Goal: Transaction & Acquisition: Purchase product/service

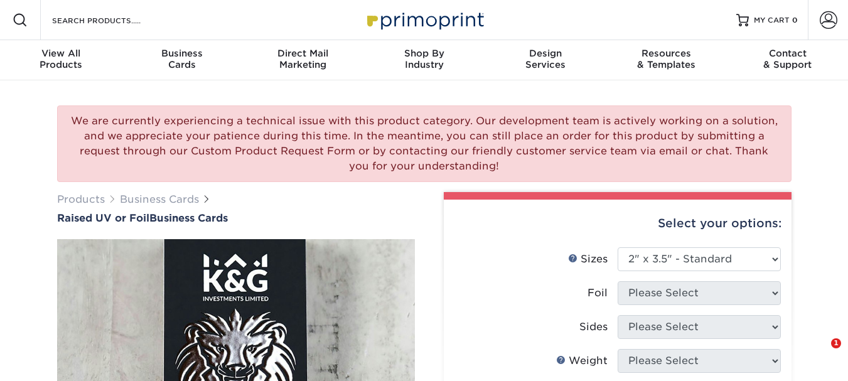
select select "2.00x3.50"
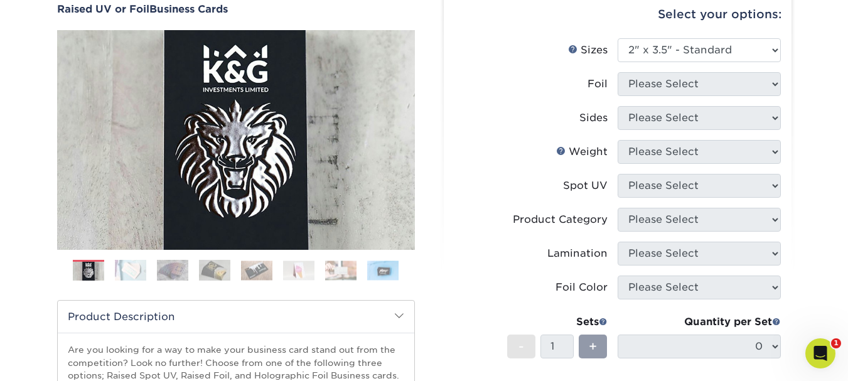
scroll to position [126, 0]
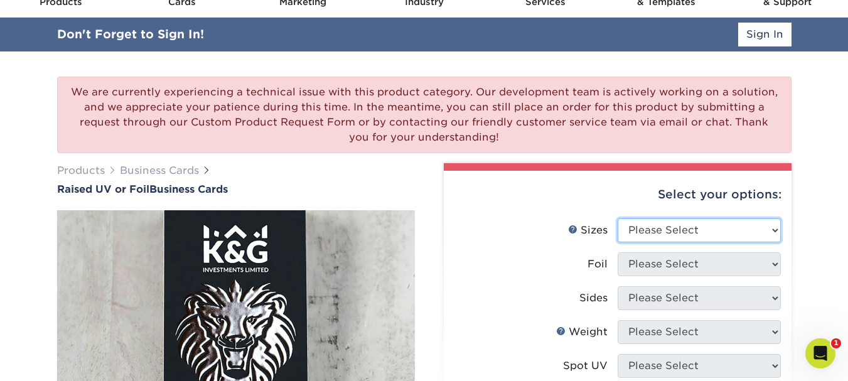
click at [706, 226] on select "Please Select 2" x 3.5" - Standard" at bounding box center [699, 230] width 163 height 24
select select "2.00x3.50"
click at [618, 218] on select "Please Select 2" x 3.5" - Standard" at bounding box center [699, 230] width 163 height 24
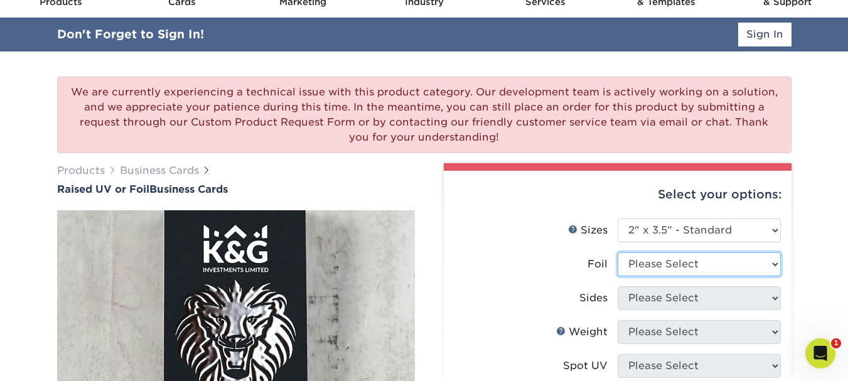
click at [674, 263] on select "Please Select No Yes" at bounding box center [699, 264] width 163 height 24
select select "1"
click at [618, 252] on select "Please Select No Yes" at bounding box center [699, 264] width 163 height 24
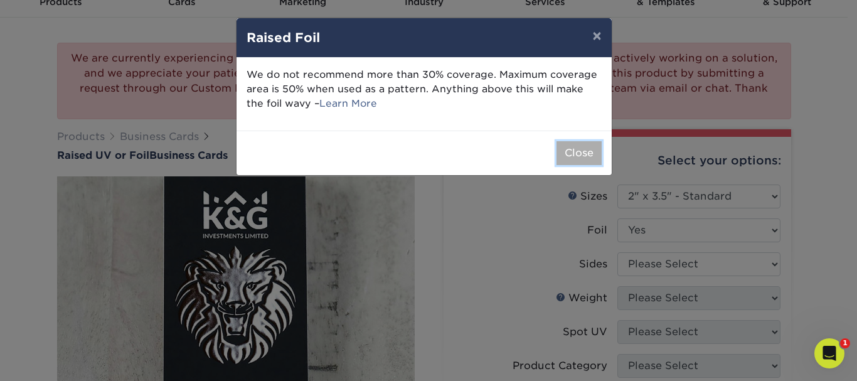
click at [578, 153] on button "Close" at bounding box center [579, 153] width 45 height 24
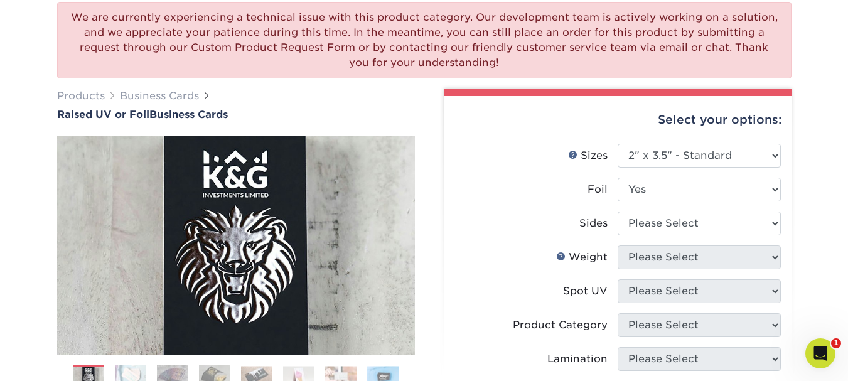
scroll to position [126, 0]
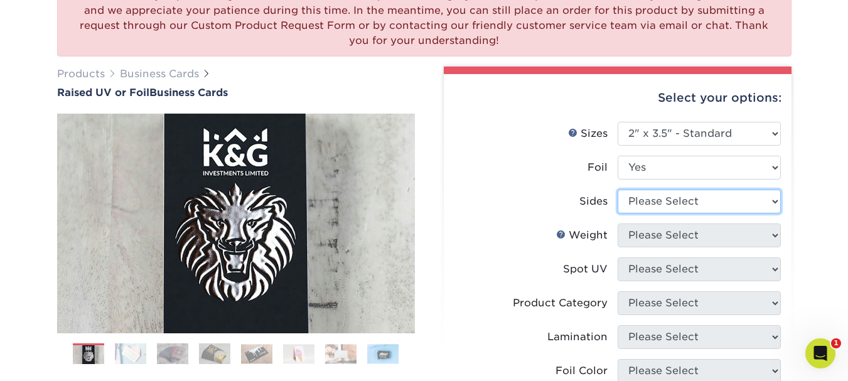
click at [682, 207] on select "Please Select Print Both Sides - Foil Both Sides Print Both Sides - Foil Front …" at bounding box center [699, 202] width 163 height 24
click at [653, 209] on select "Please Select Print Both Sides - Foil Both Sides Print Both Sides - Foil Front …" at bounding box center [699, 202] width 163 height 24
select select "e9e9dfb3-fba1-4d60-972c-fd9ca5904d33"
click at [618, 190] on select "Please Select Print Both Sides - Foil Both Sides Print Both Sides - Foil Front …" at bounding box center [699, 202] width 163 height 24
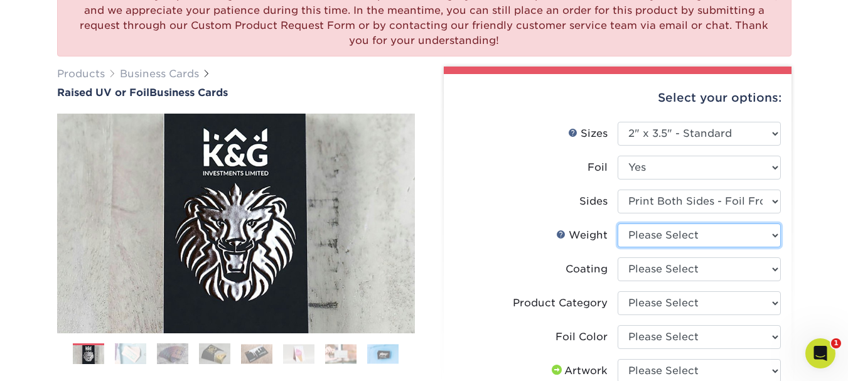
click at [669, 239] on select "Please Select 16PT" at bounding box center [699, 235] width 163 height 24
select select "16PT"
click at [618, 223] on select "Please Select 16PT" at bounding box center [699, 235] width 163 height 24
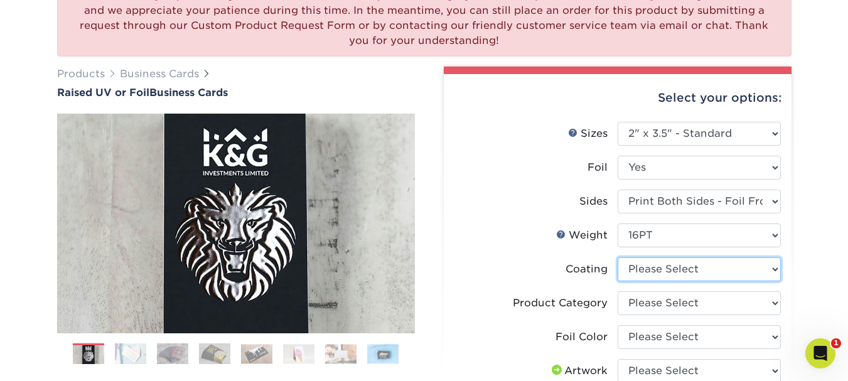
click at [656, 274] on select at bounding box center [699, 269] width 163 height 24
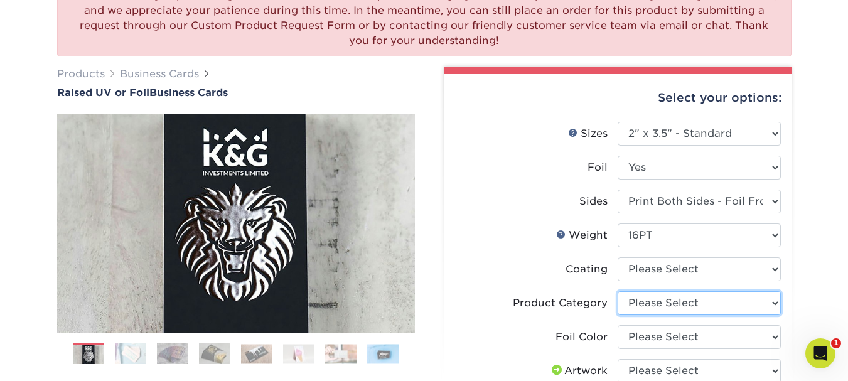
click at [640, 305] on select "Please Select Business Cards" at bounding box center [699, 303] width 163 height 24
select select "3b5148f1-0588-4f88-a218-97bcfdce65c1"
click at [618, 291] on select "Please Select Business Cards" at bounding box center [699, 303] width 163 height 24
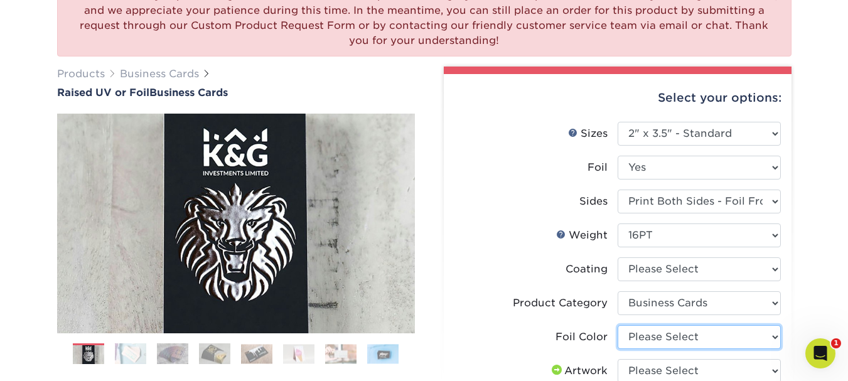
click at [658, 336] on select "Please Select Silver Foil Gold Foil Holographic Foil" at bounding box center [699, 337] width 163 height 24
select select "acffa4a5-22f9-4585-ba3f-0adaa54b8c85"
click at [618, 325] on select "Please Select Silver Foil Gold Foil Holographic Foil" at bounding box center [699, 337] width 163 height 24
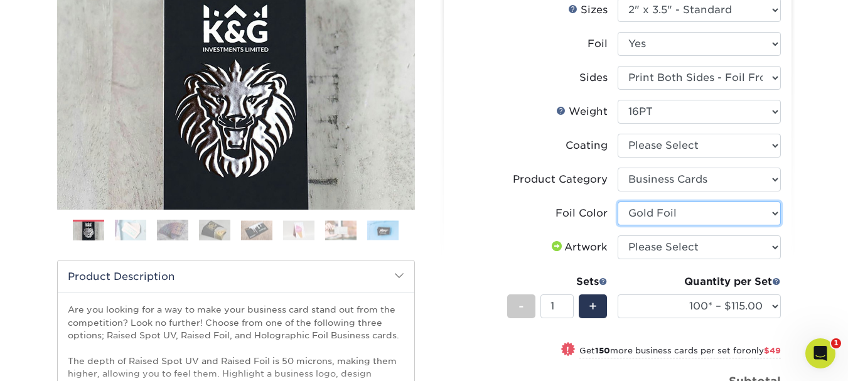
scroll to position [251, 0]
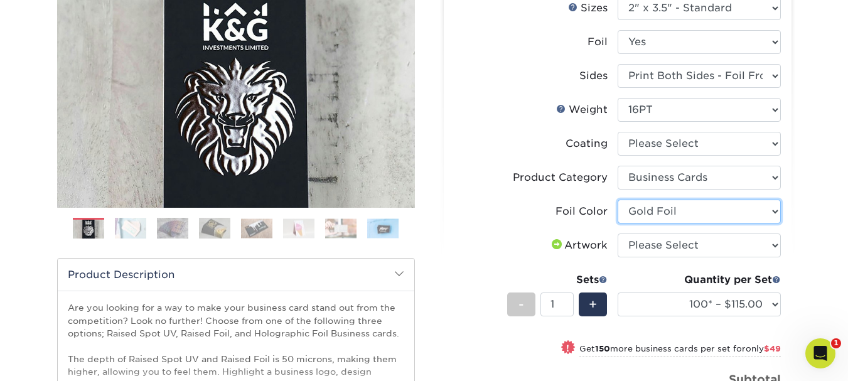
click at [688, 223] on li "Foil Color Please Select Silver Foil Gold Foil Holographic Foil" at bounding box center [617, 217] width 326 height 34
click at [618, 200] on select "Please Select Silver Foil Gold Foil Holographic Foil" at bounding box center [699, 212] width 163 height 24
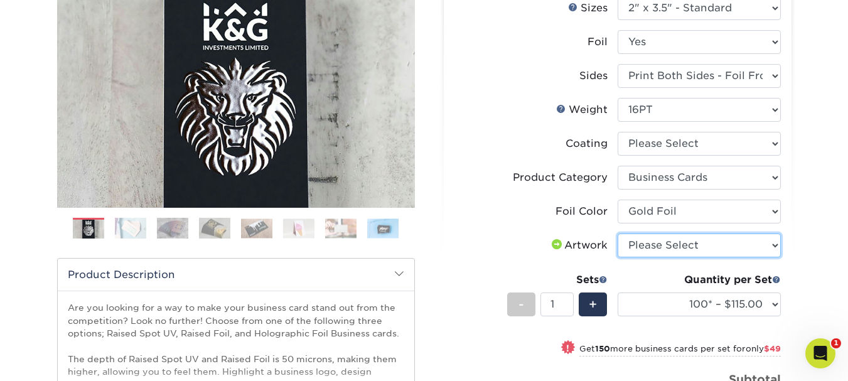
click at [672, 247] on select "Please Select I will upload files I need a design - $100" at bounding box center [699, 246] width 163 height 24
select select "upload"
click at [618, 234] on select "Please Select I will upload files I need a design - $100" at bounding box center [699, 246] width 163 height 24
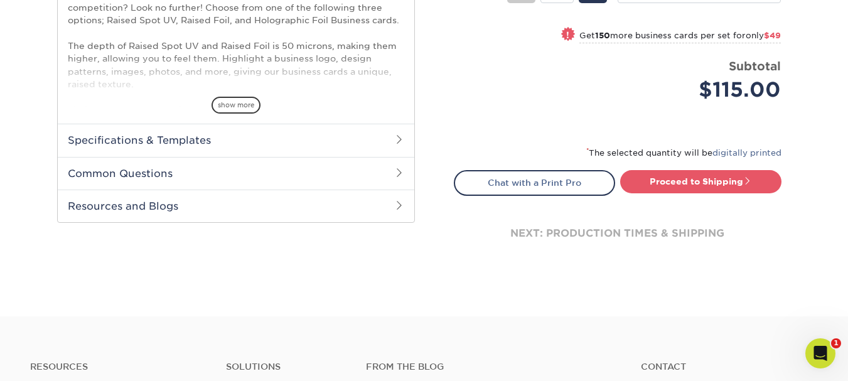
scroll to position [565, 0]
click at [529, 185] on link "Chat with a Print Pro" at bounding box center [534, 181] width 161 height 25
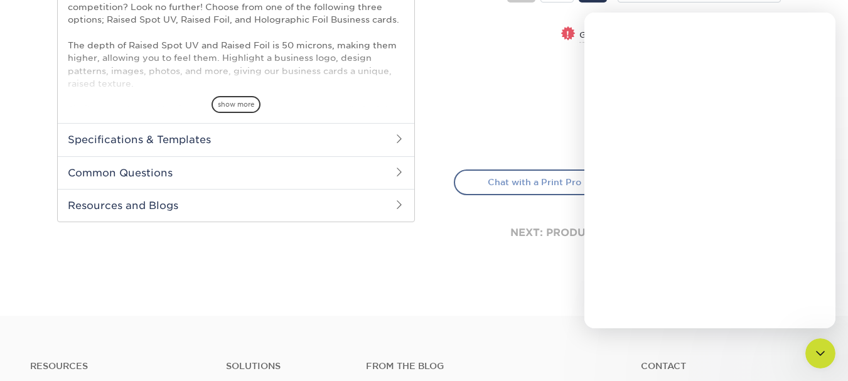
scroll to position [0, 0]
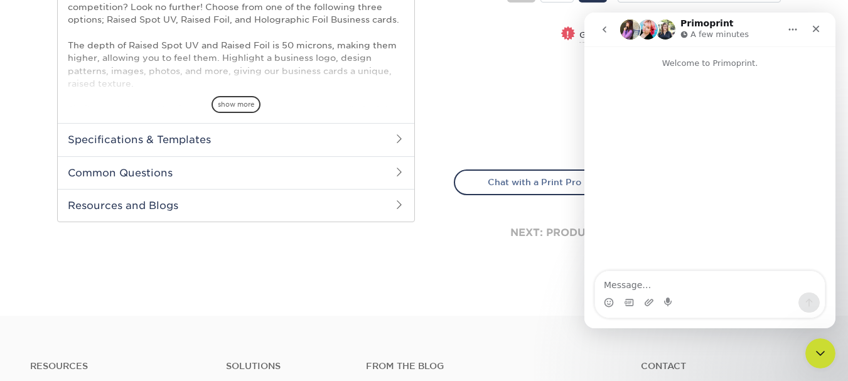
click at [699, 285] on textarea "Message…" at bounding box center [710, 281] width 230 height 21
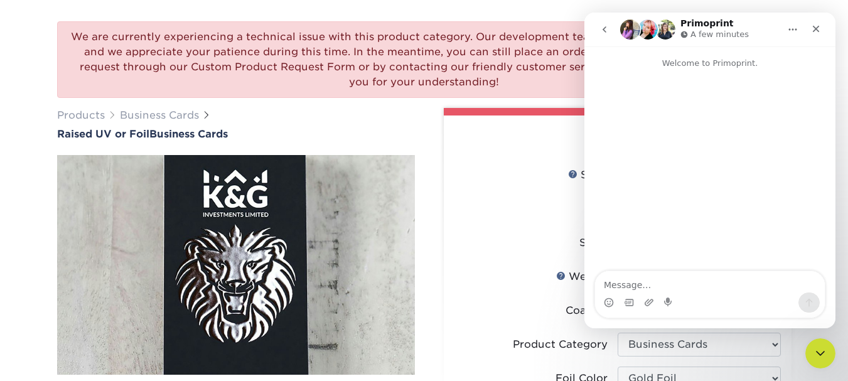
scroll to position [63, 0]
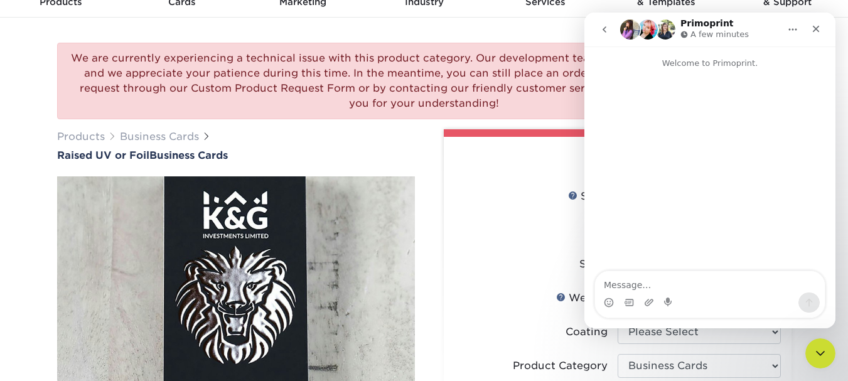
click at [651, 281] on textarea "Message…" at bounding box center [710, 281] width 230 height 21
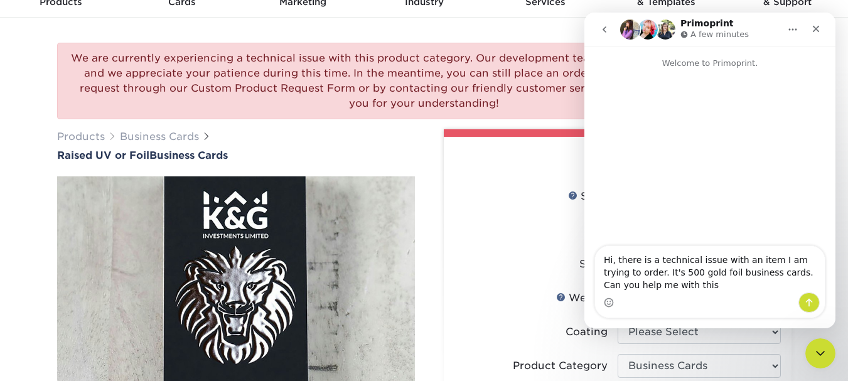
type textarea "Hi, there is a technical issue with an item I am trying to order. It's 500 gold…"
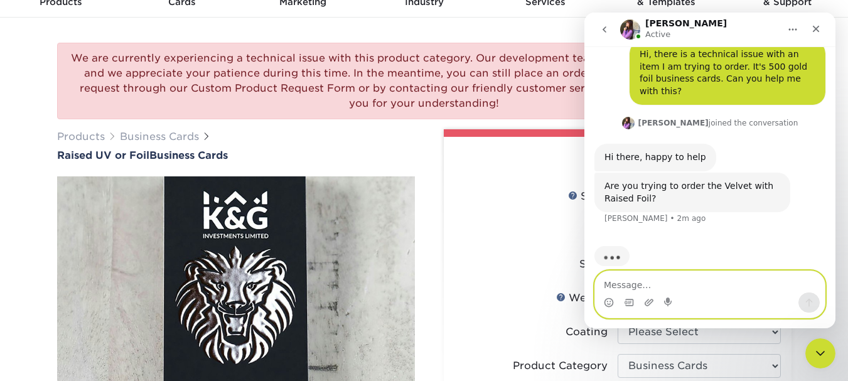
scroll to position [48, 0]
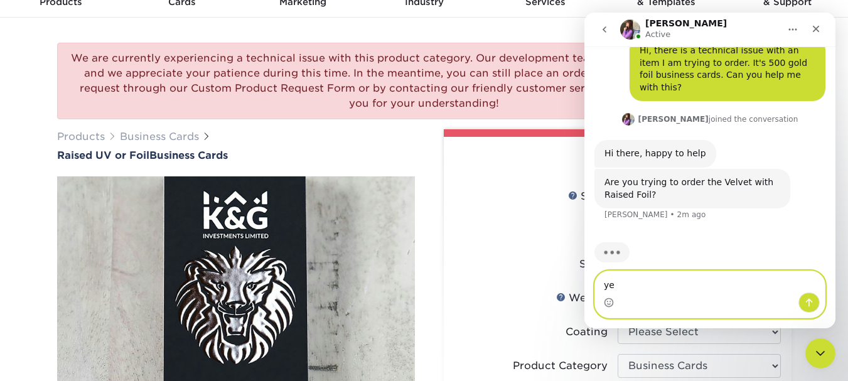
type textarea "yes"
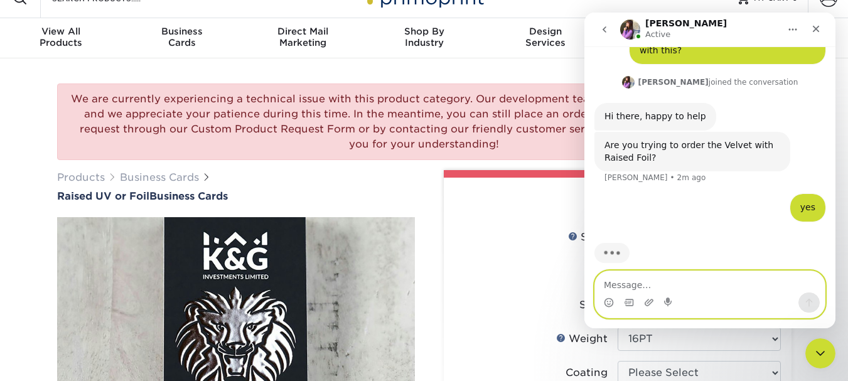
scroll to position [0, 0]
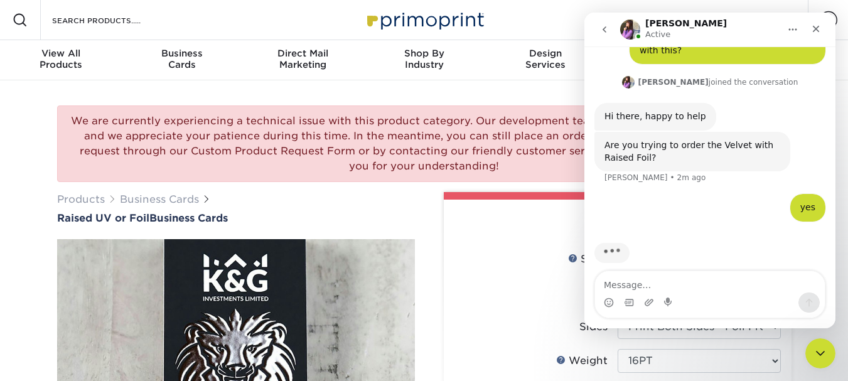
click at [504, 26] on div "Resources Menu Search Products Account SIGN IN CREATE AN ACCOUNT forgot passwor…" at bounding box center [424, 20] width 848 height 40
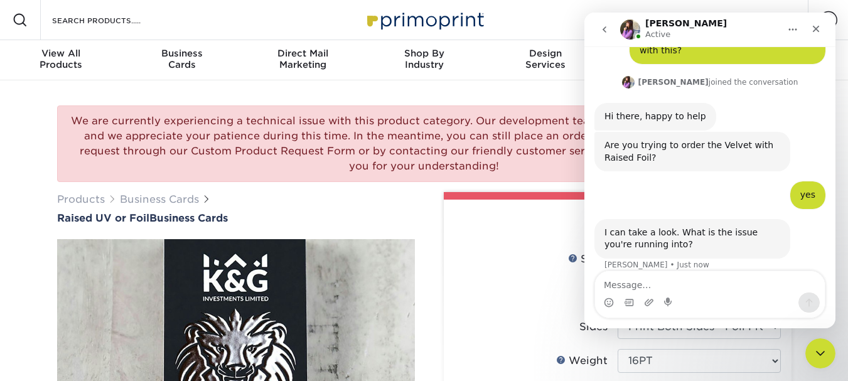
scroll to position [86, 0]
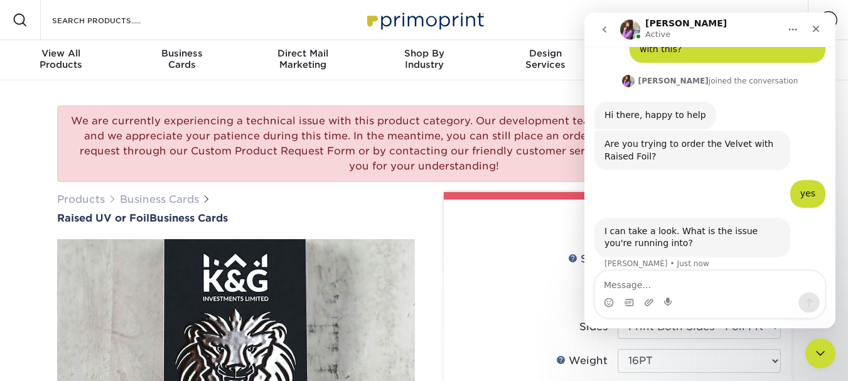
click at [484, 155] on div "We are currently experiencing a technical issue with this product category. Our…" at bounding box center [424, 143] width 734 height 77
drag, startPoint x: 491, startPoint y: 164, endPoint x: 438, endPoint y: 145, distance: 56.2
click at [466, 151] on div "We are currently experiencing a technical issue with this product category. Our…" at bounding box center [424, 143] width 734 height 77
drag, startPoint x: 438, startPoint y: 145, endPoint x: 282, endPoint y: 148, distance: 156.3
click at [368, 150] on div "We are currently experiencing a technical issue with this product category. Our…" at bounding box center [424, 143] width 734 height 77
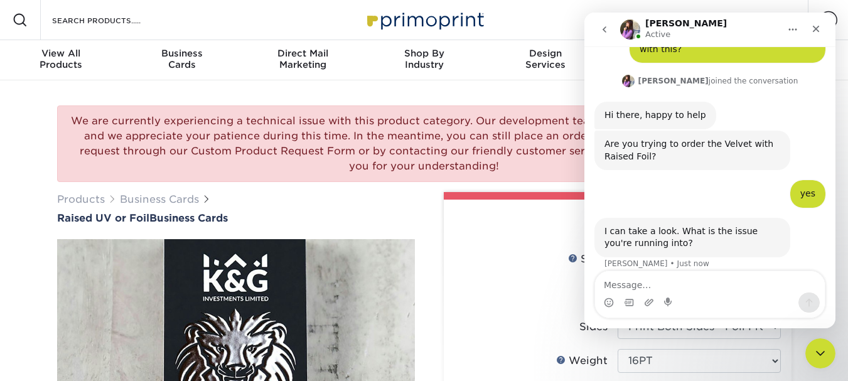
click at [87, 116] on div "We are currently experiencing a technical issue with this product category. Our…" at bounding box center [424, 143] width 734 height 77
drag, startPoint x: 78, startPoint y: 118, endPoint x: 534, endPoint y: 168, distance: 458.4
click at [534, 168] on div "We are currently experiencing a technical issue with this product category. Our…" at bounding box center [424, 143] width 734 height 77
click at [531, 164] on div "We are currently experiencing a technical issue with this product category. Our…" at bounding box center [424, 143] width 734 height 77
copy div
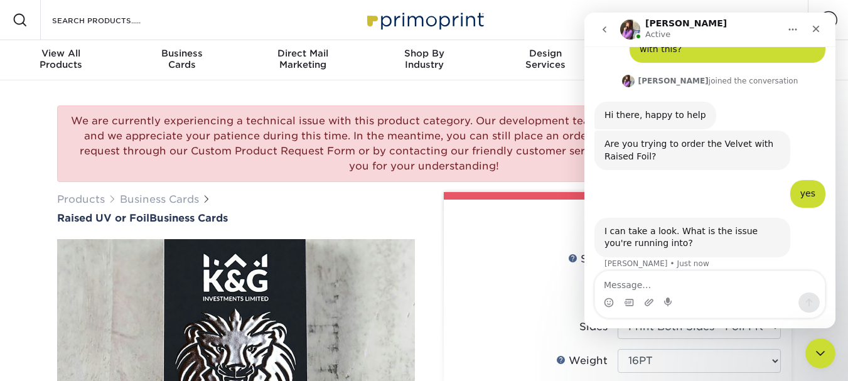
drag, startPoint x: 531, startPoint y: 164, endPoint x: 552, endPoint y: 213, distance: 53.7
click at [531, 171] on div "We are currently experiencing a technical issue with this product category. Our…" at bounding box center [424, 143] width 734 height 77
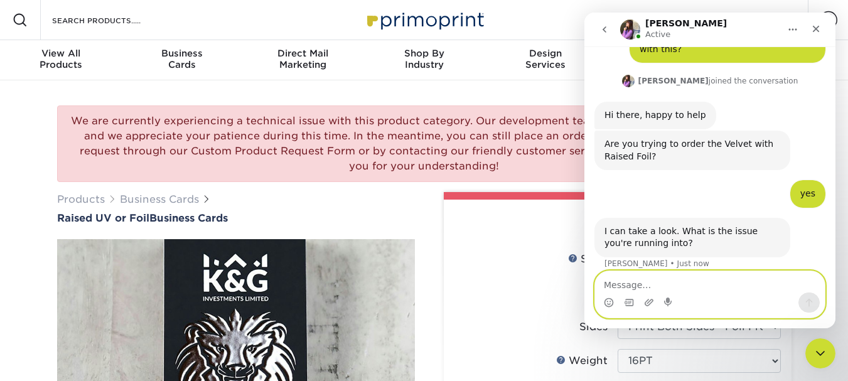
click at [657, 276] on textarea "Message…" at bounding box center [710, 281] width 230 height 21
paste textarea "Message…"
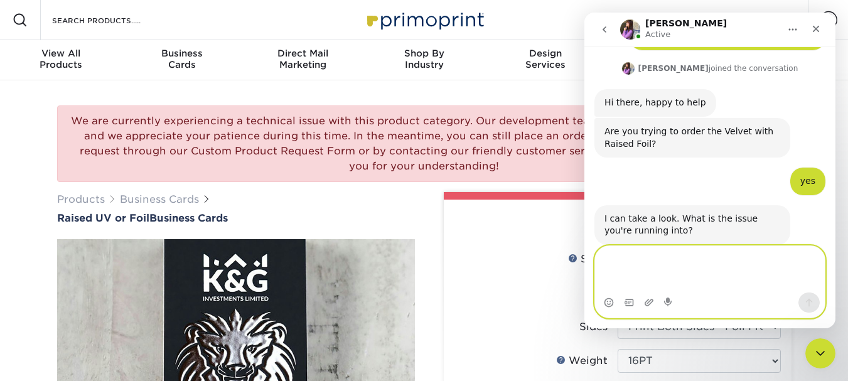
scroll to position [111, 0]
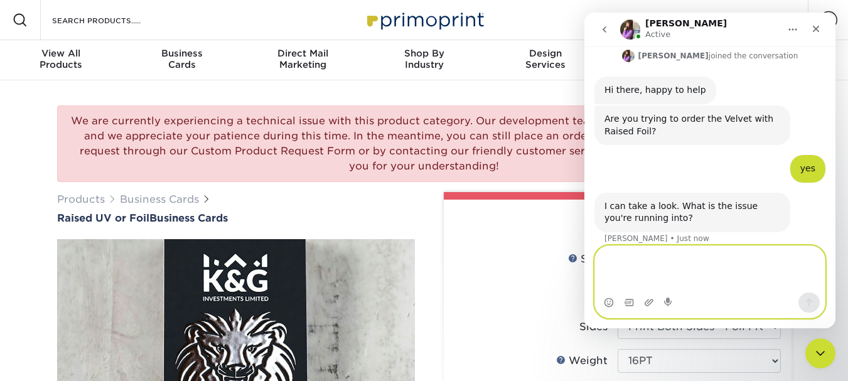
click at [653, 262] on textarea "Message…" at bounding box center [710, 269] width 230 height 46
click at [671, 273] on textarea "Message…" at bounding box center [710, 269] width 230 height 46
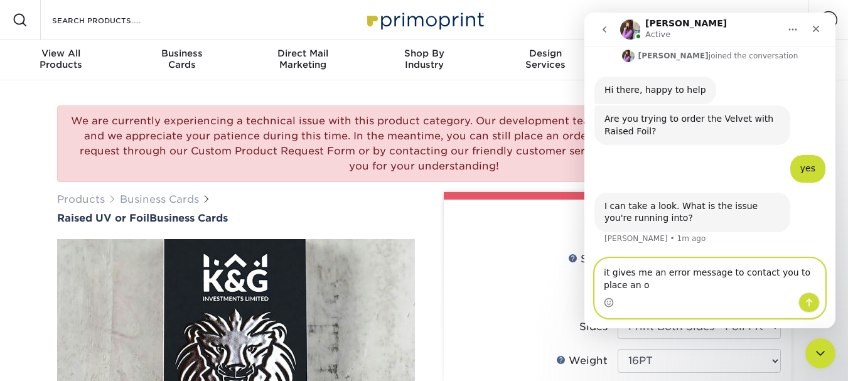
scroll to position [124, 0]
type textarea "it gives me an error message to contact you to place an order"
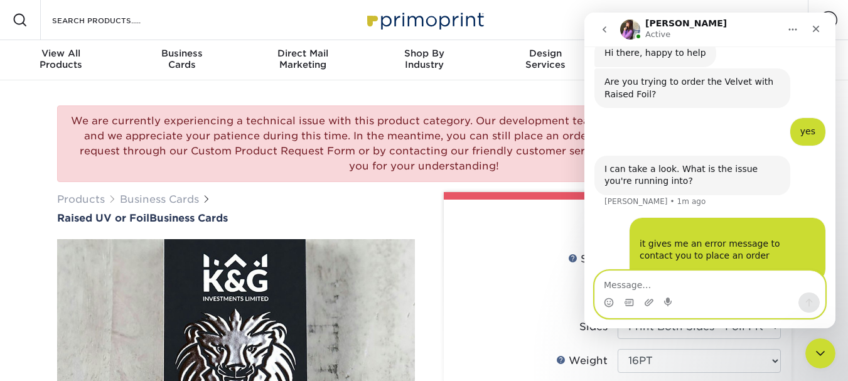
scroll to position [161, 0]
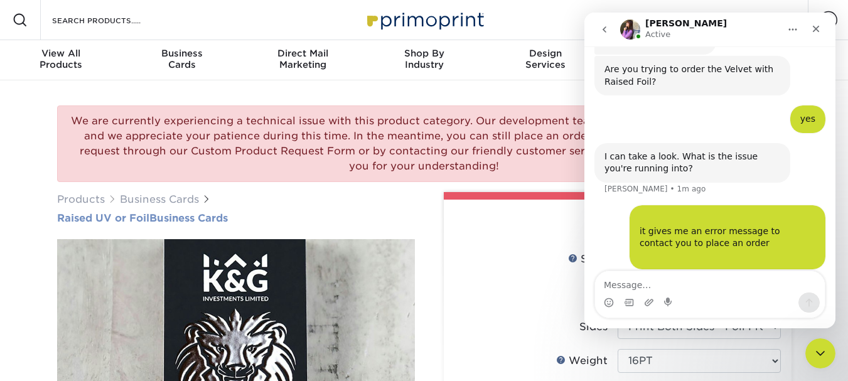
click at [383, 218] on h1 "Raised UV or Foil Business Cards" at bounding box center [236, 218] width 358 height 12
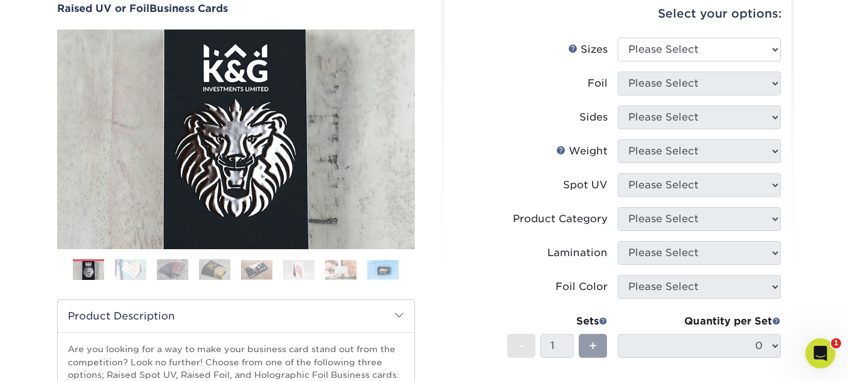
scroll to position [314, 0]
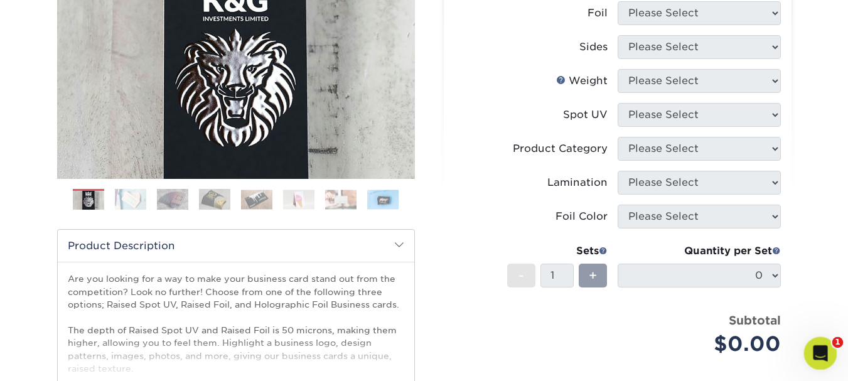
click at [829, 357] on div "Open Intercom Messenger" at bounding box center [818, 351] width 41 height 41
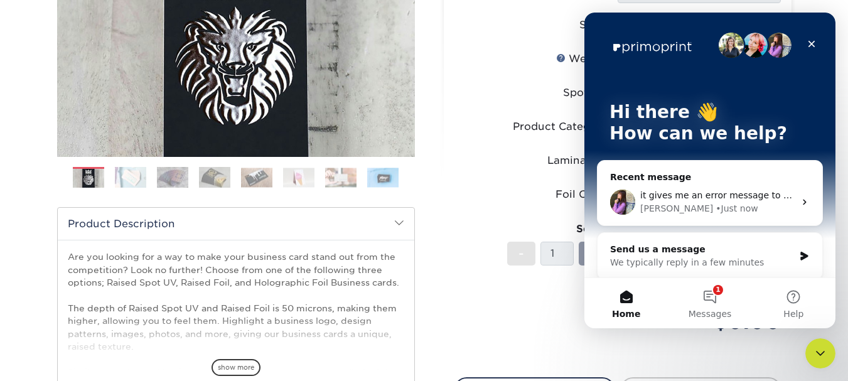
scroll to position [280, 0]
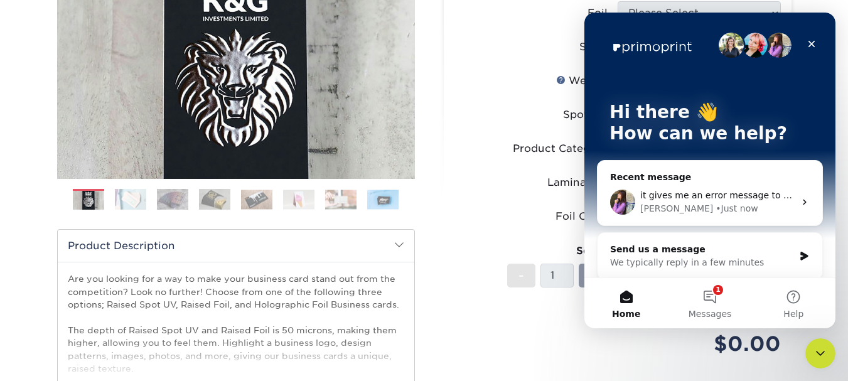
click at [753, 196] on span "it gives me an error message to contact you to place an order ​" at bounding box center [778, 195] width 276 height 10
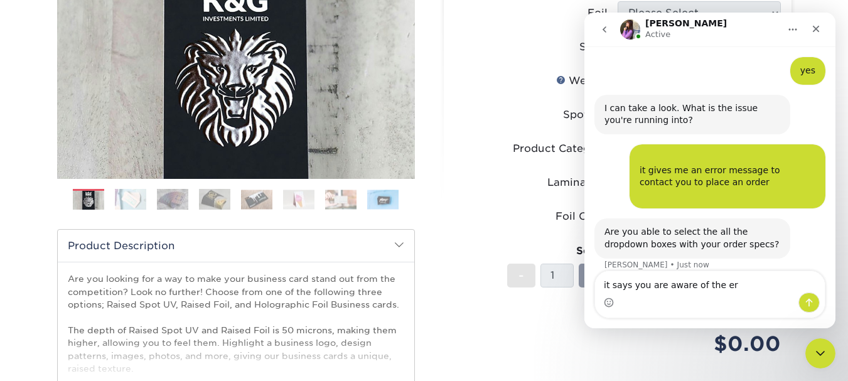
scroll to position [210, 0]
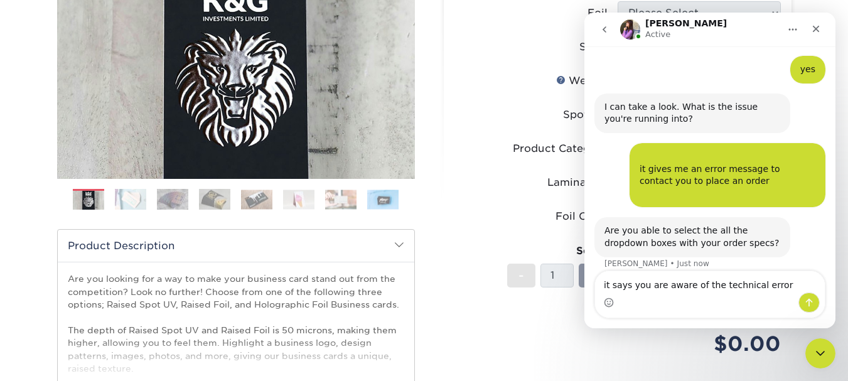
type textarea "it says you are aware of the technical error ?"
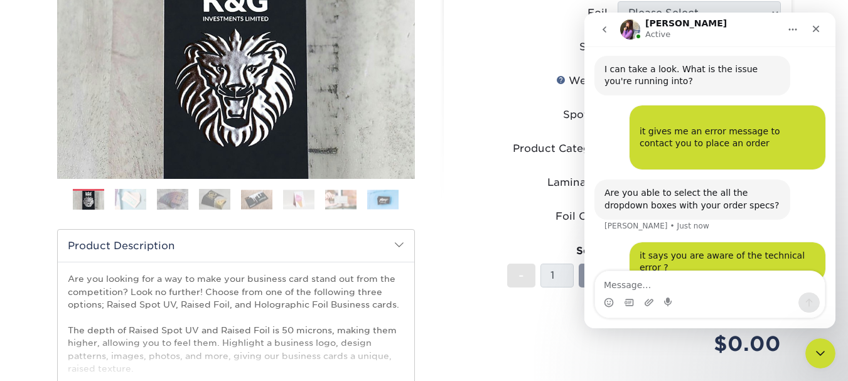
click at [463, 152] on label "Product Category" at bounding box center [535, 149] width 163 height 24
click at [480, 186] on label "Lamination" at bounding box center [535, 183] width 163 height 24
click at [791, 23] on button "Home" at bounding box center [793, 30] width 24 height 24
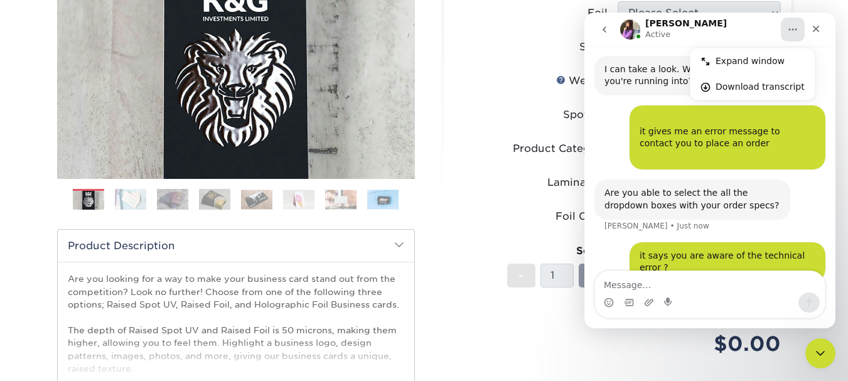
click at [478, 80] on label "Weight Help Weight" at bounding box center [535, 81] width 163 height 24
click at [485, 99] on li "Weight Help Weight Please Select 16PT" at bounding box center [617, 86] width 326 height 34
drag, startPoint x: 463, startPoint y: 190, endPoint x: 474, endPoint y: 185, distance: 11.5
click at [463, 189] on label "Lamination" at bounding box center [535, 183] width 163 height 24
click at [514, 87] on label "Weight Help Weight" at bounding box center [535, 81] width 163 height 24
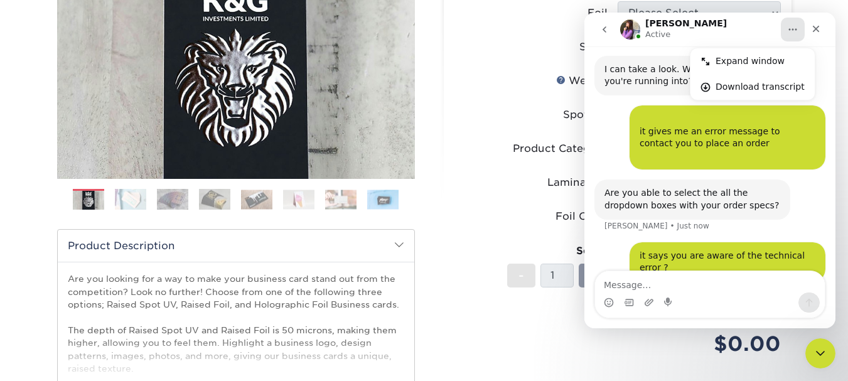
click at [603, 30] on icon "go back" at bounding box center [604, 29] width 10 height 10
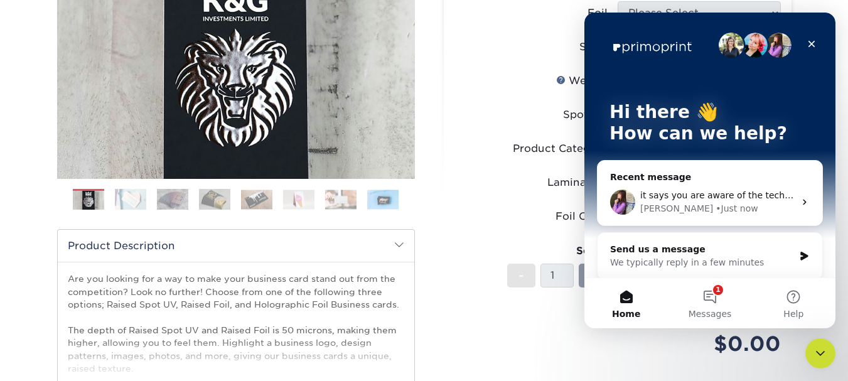
click at [475, 171] on label "Lamination" at bounding box center [535, 183] width 163 height 24
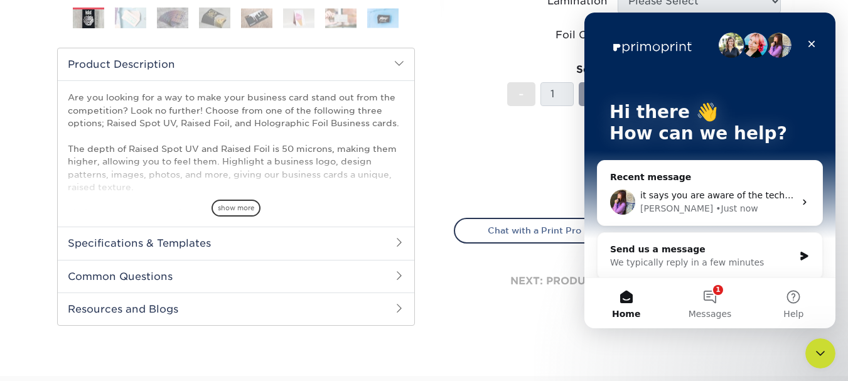
scroll to position [472, 0]
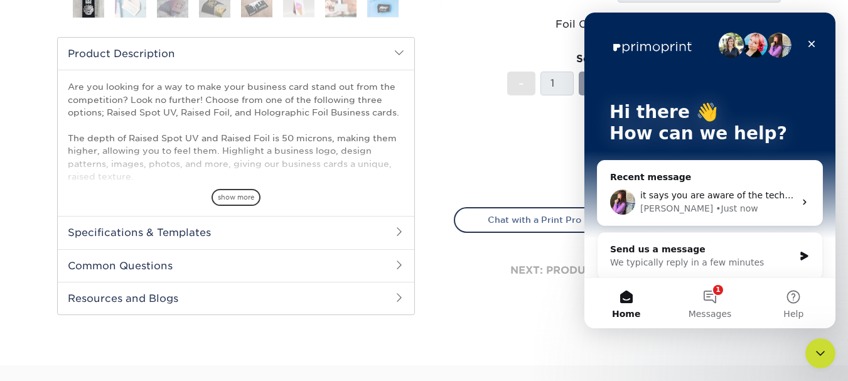
click at [690, 198] on span "it says you are aware of the technical error ?" at bounding box center [738, 195] width 196 height 10
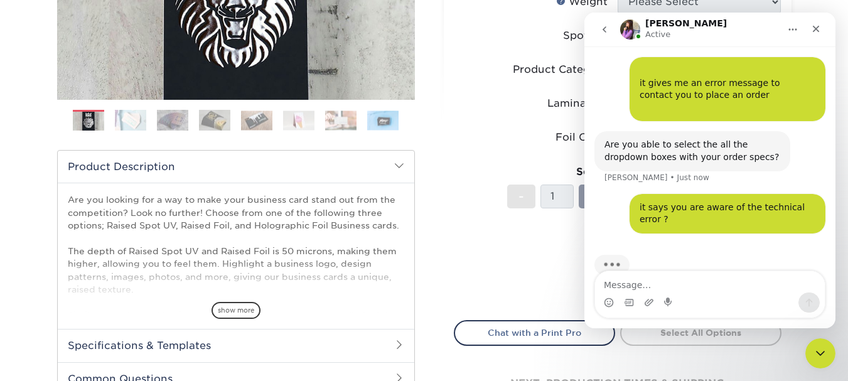
scroll to position [347, 0]
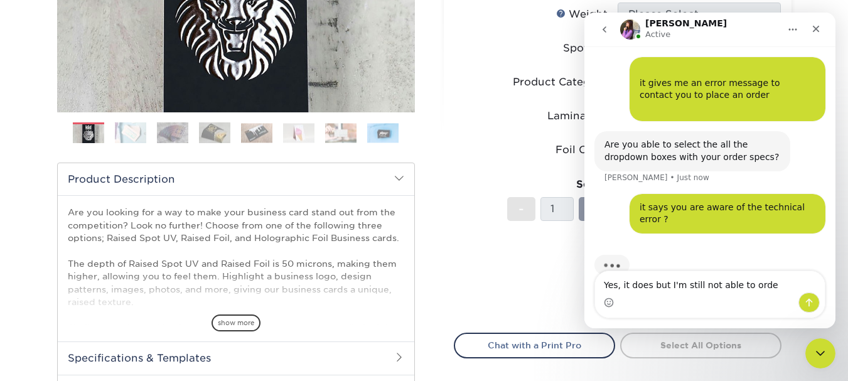
type textarea "Yes, it does but I'm still not able to order"
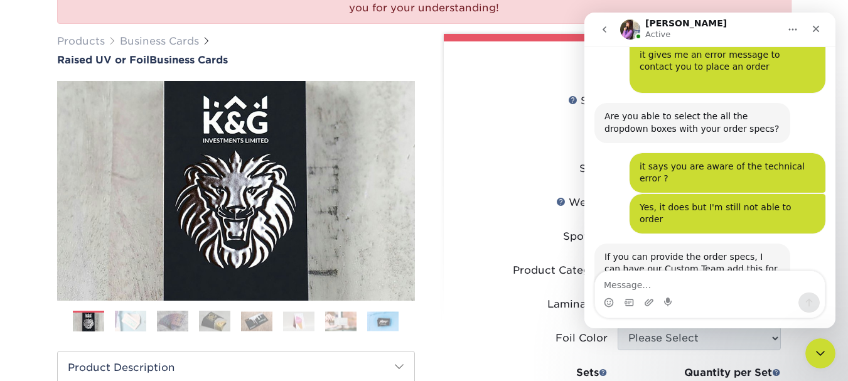
scroll to position [338, 0]
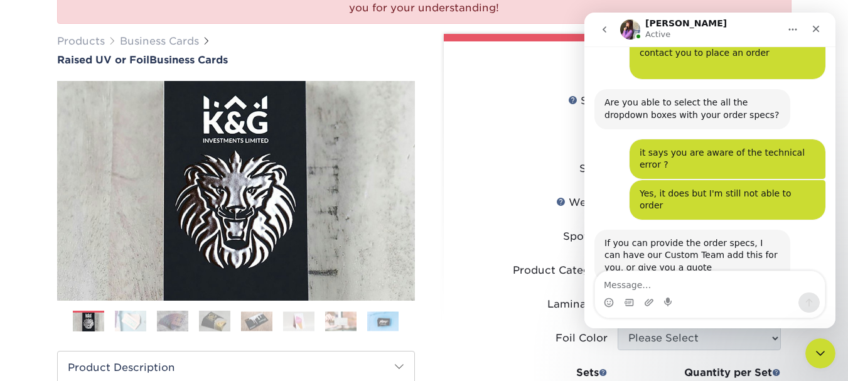
click at [631, 282] on textarea "Message…" at bounding box center [710, 281] width 230 height 21
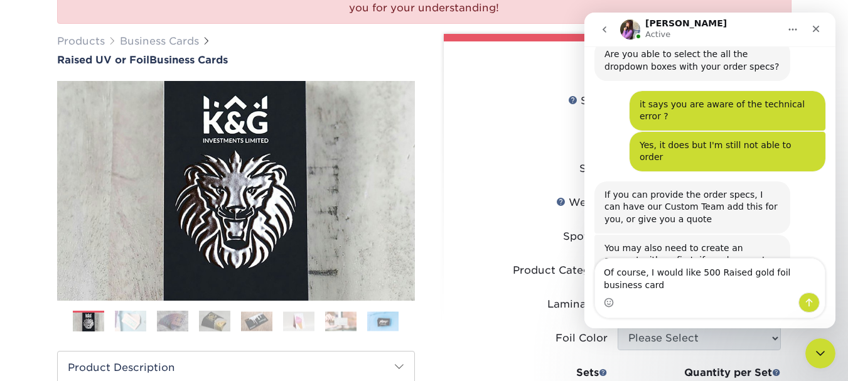
scroll to position [392, 0]
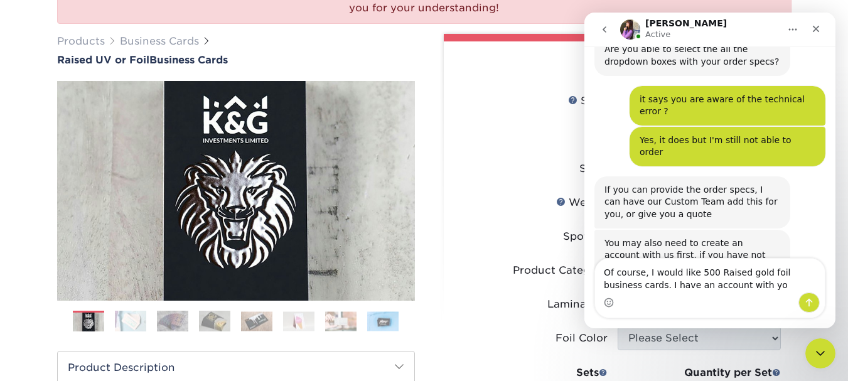
type textarea "Of course, I would like 500 Raised gold foil business cards. I have an account …"
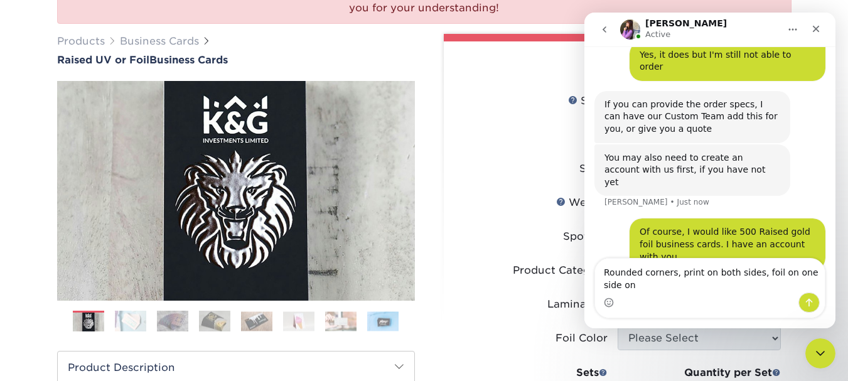
scroll to position [490, 0]
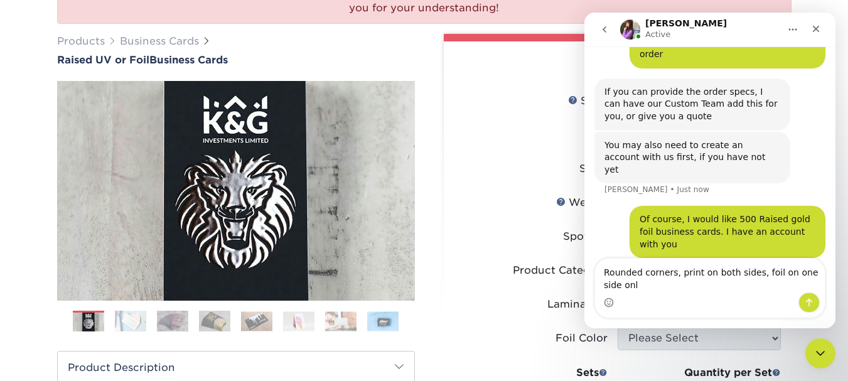
type textarea "Rounded corners, print on both sides, foil on one side only"
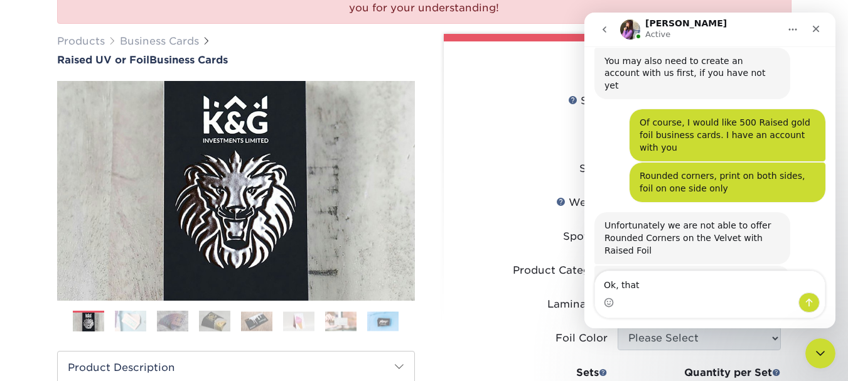
scroll to position [572, 0]
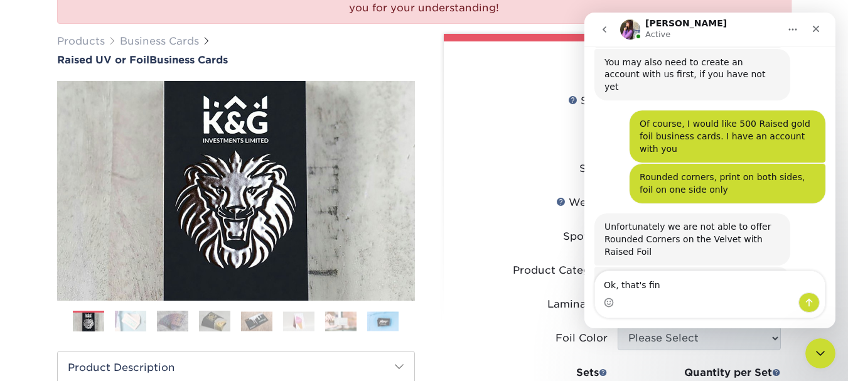
type textarea "Ok, that's fine"
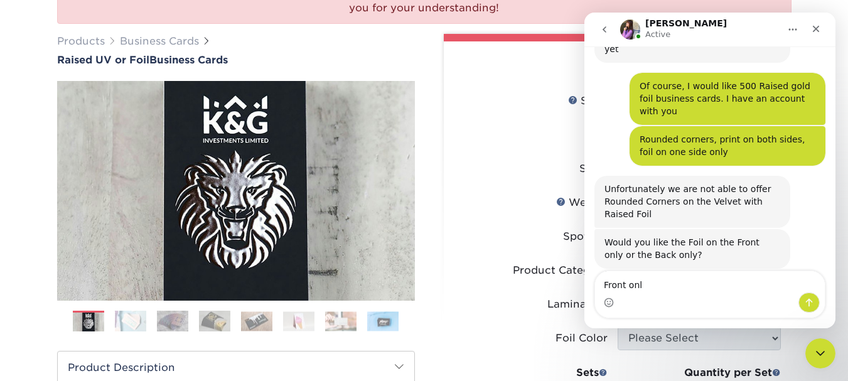
type textarea "Front only"
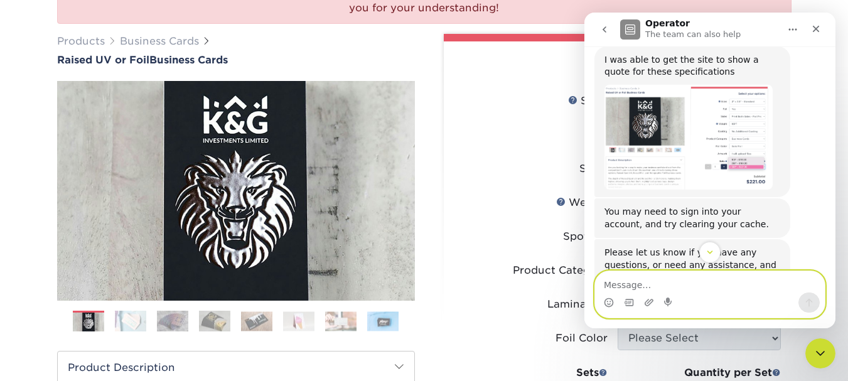
scroll to position [932, 0]
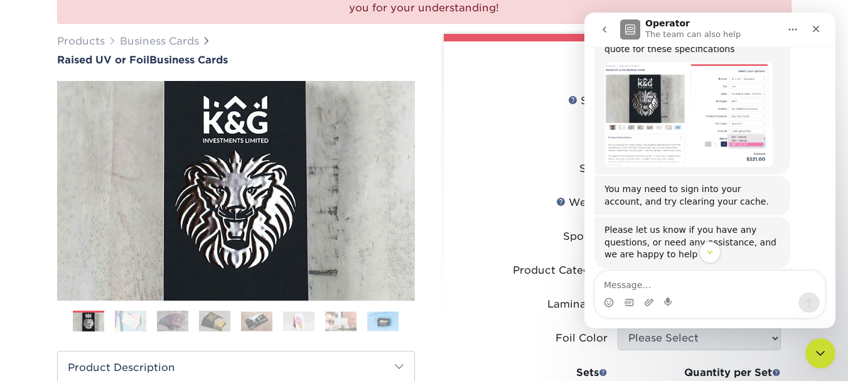
click at [403, 49] on div "Products Business Cards Raised UV or Foil Business Cards" at bounding box center [236, 50] width 358 height 32
click at [383, 48] on div "Products Business Cards Raised UV or Foil Business Cards" at bounding box center [236, 50] width 358 height 32
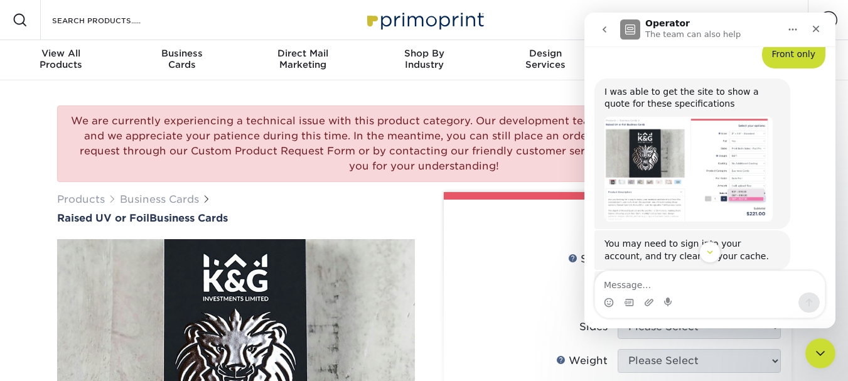
scroll to position [806, 0]
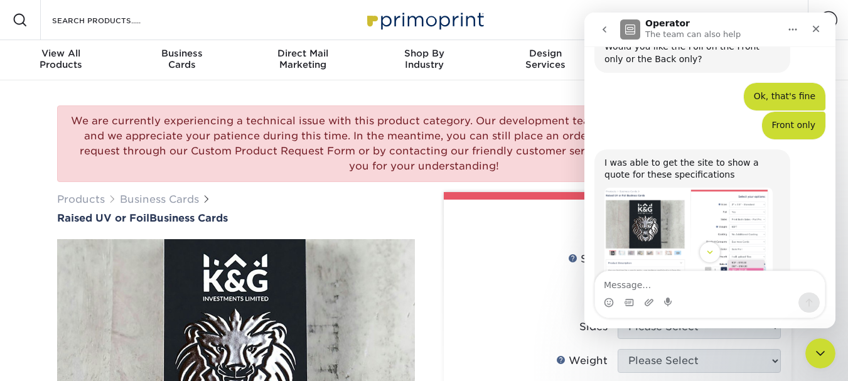
drag, startPoint x: 509, startPoint y: 15, endPoint x: 462, endPoint y: 19, distance: 47.3
click at [506, 15] on div "Resources Menu Search Products Account SIGN IN CREATE AN ACCOUNT forgot passwor…" at bounding box center [424, 20] width 848 height 40
click at [458, 20] on img at bounding box center [425, 19] width 126 height 27
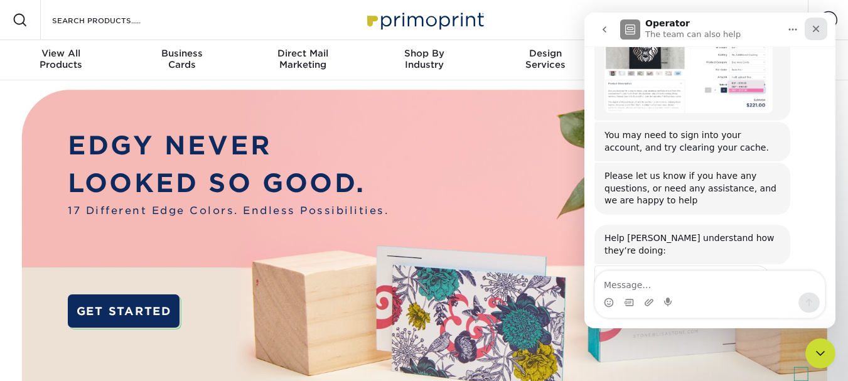
scroll to position [994, 0]
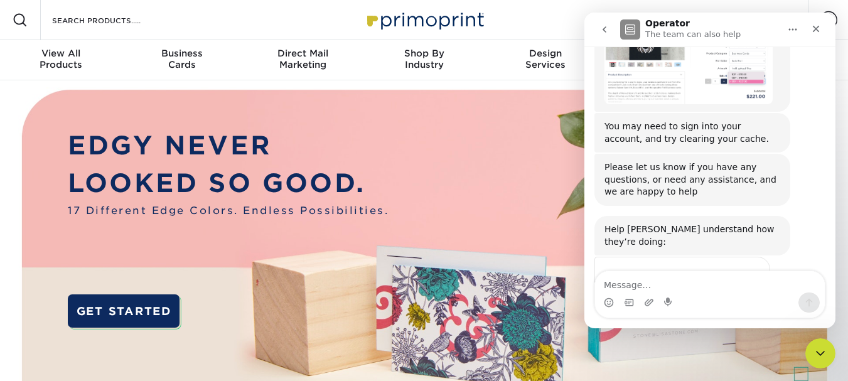
click at [597, 30] on button "go back" at bounding box center [605, 30] width 24 height 24
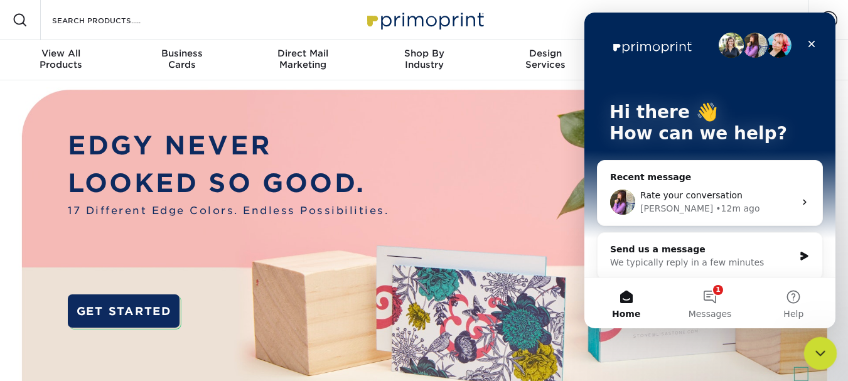
click at [819, 352] on icon "Close Intercom Messenger" at bounding box center [818, 351] width 9 height 5
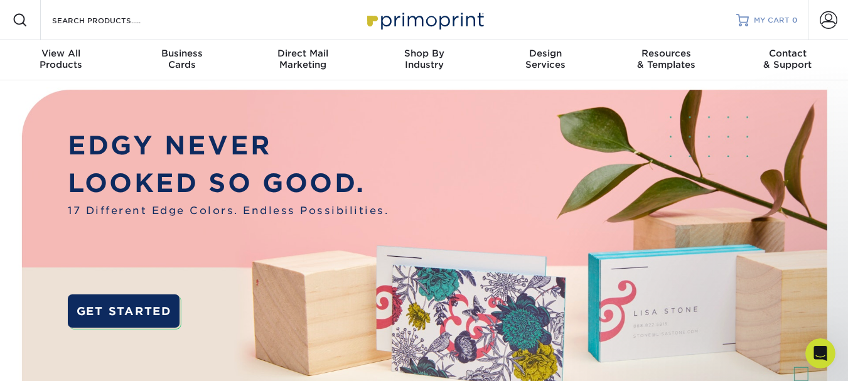
click at [791, 22] on div "MY CART 0" at bounding box center [776, 20] width 44 height 11
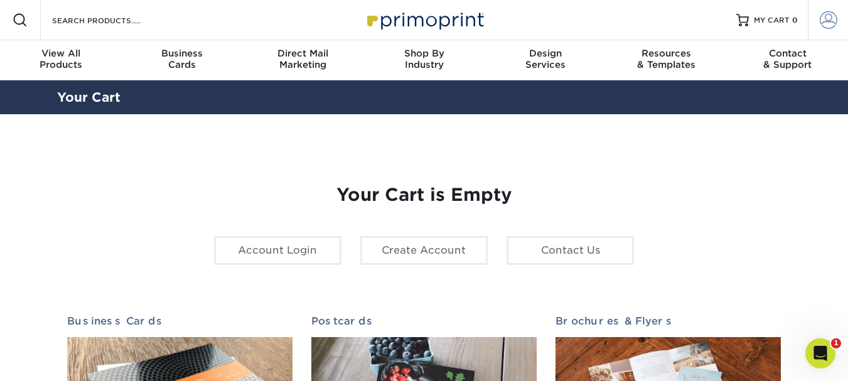
click at [833, 16] on span at bounding box center [829, 20] width 18 height 18
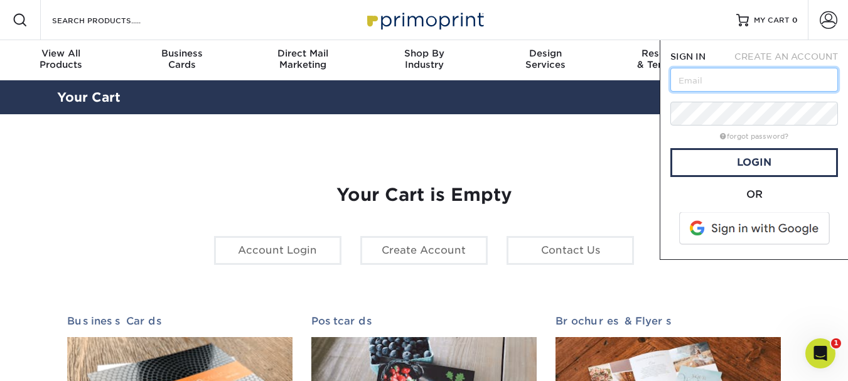
click at [723, 80] on input "text" at bounding box center [754, 80] width 168 height 24
type input "impressionssignsandapparel@gmail.com"
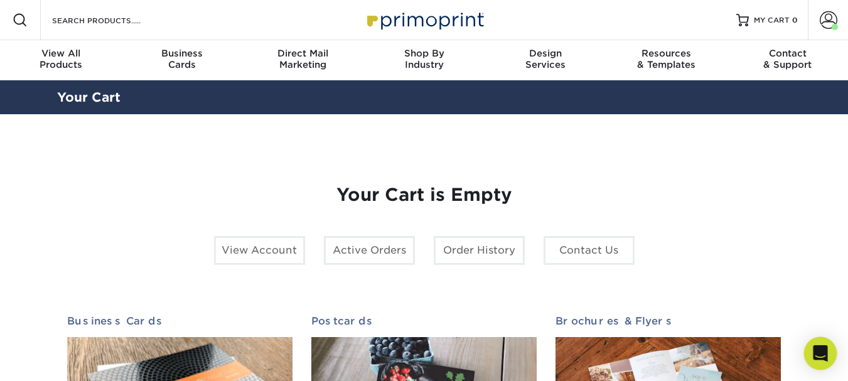
click at [827, 352] on div "Open Intercom Messenger" at bounding box center [820, 353] width 33 height 33
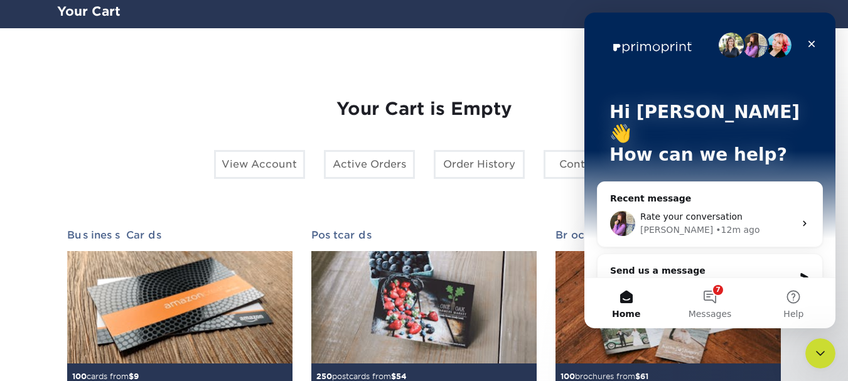
scroll to position [126, 0]
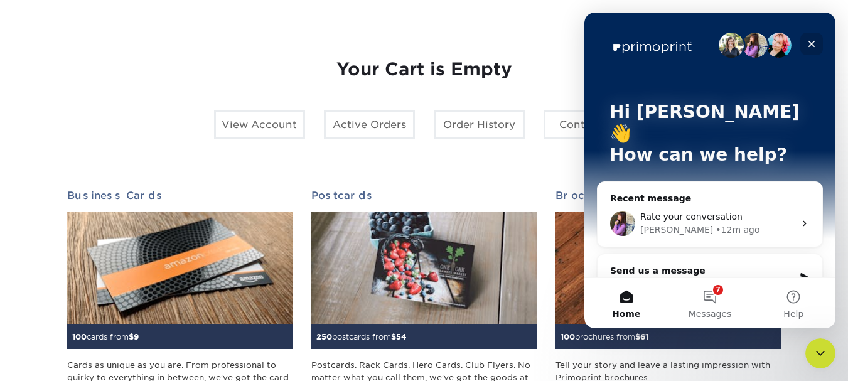
click at [815, 43] on icon "Close" at bounding box center [812, 44] width 10 height 10
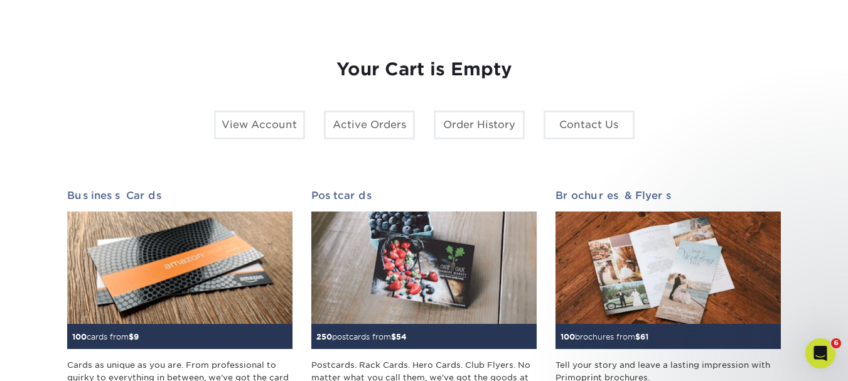
scroll to position [0, 0]
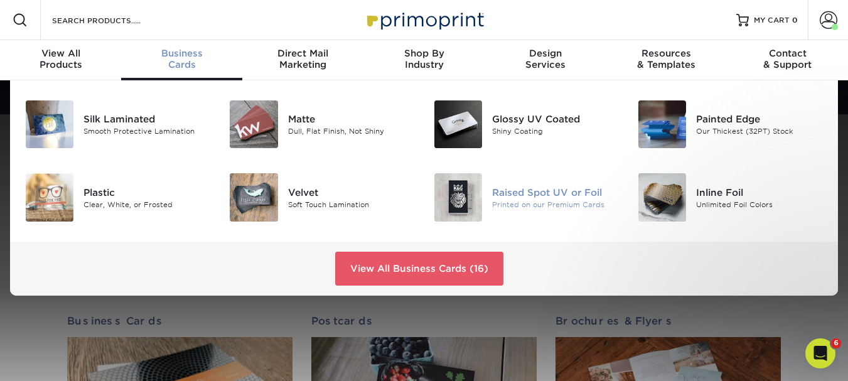
click at [447, 190] on img at bounding box center [458, 197] width 48 height 48
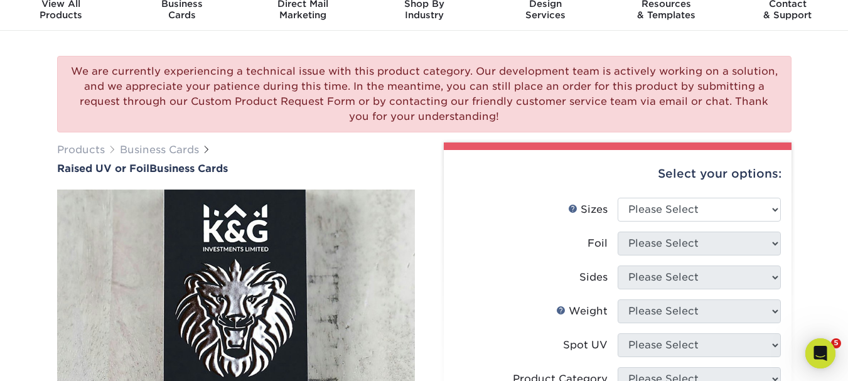
scroll to position [63, 0]
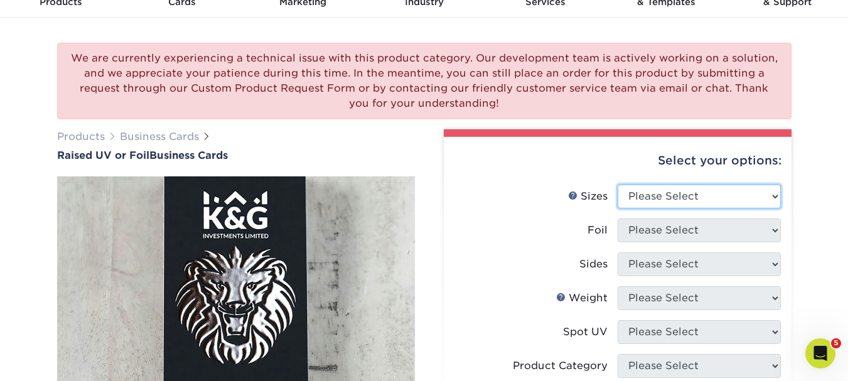
click at [665, 201] on select "Please Select 2" x 3.5" - Standard" at bounding box center [699, 197] width 163 height 24
select select "2.00x3.50"
click at [618, 185] on select "Please Select 2" x 3.5" - Standard" at bounding box center [699, 197] width 163 height 24
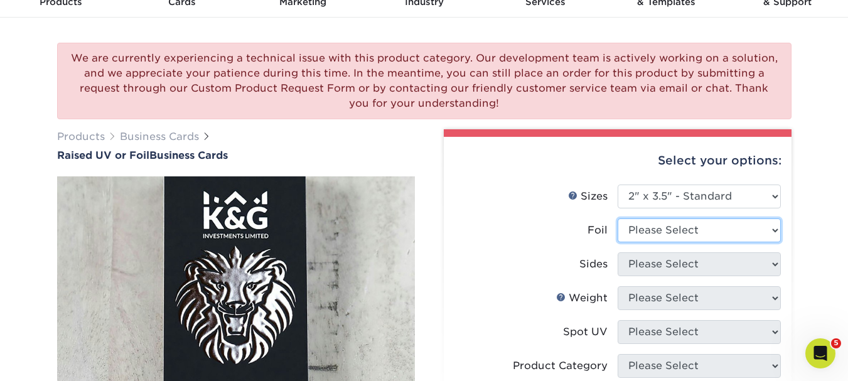
click at [667, 234] on select "Please Select No Yes" at bounding box center [699, 230] width 163 height 24
select select "1"
click at [618, 218] on select "Please Select No Yes" at bounding box center [699, 230] width 163 height 24
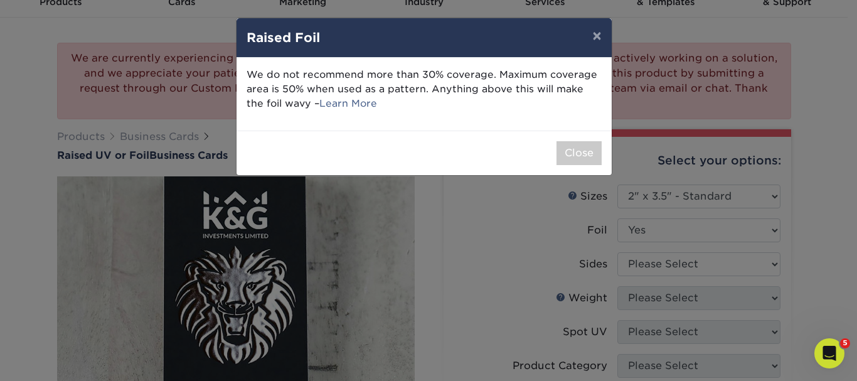
click at [649, 269] on div "× Raised Foil We do not recommend more than 30% coverage. Maximum coverage area…" at bounding box center [428, 190] width 857 height 381
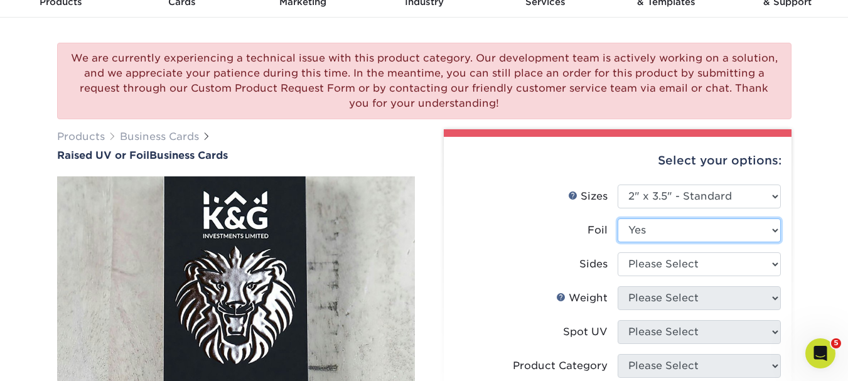
click at [679, 228] on select "Please Select No Yes" at bounding box center [699, 230] width 163 height 24
click at [618, 218] on select "Please Select No Yes" at bounding box center [699, 230] width 163 height 24
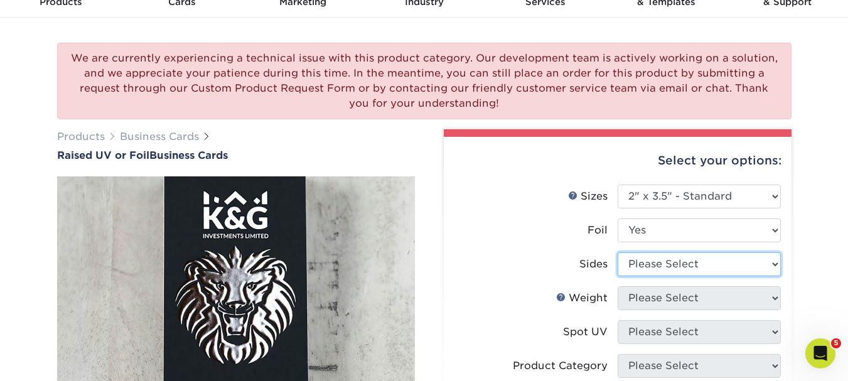
click at [660, 270] on select "Please Select Print Both Sides - Foil Both Sides Print Both Sides - Foil Front …" at bounding box center [699, 264] width 163 height 24
select select "e9e9dfb3-fba1-4d60-972c-fd9ca5904d33"
click at [618, 252] on select "Please Select Print Both Sides - Foil Both Sides Print Both Sides - Foil Front …" at bounding box center [699, 264] width 163 height 24
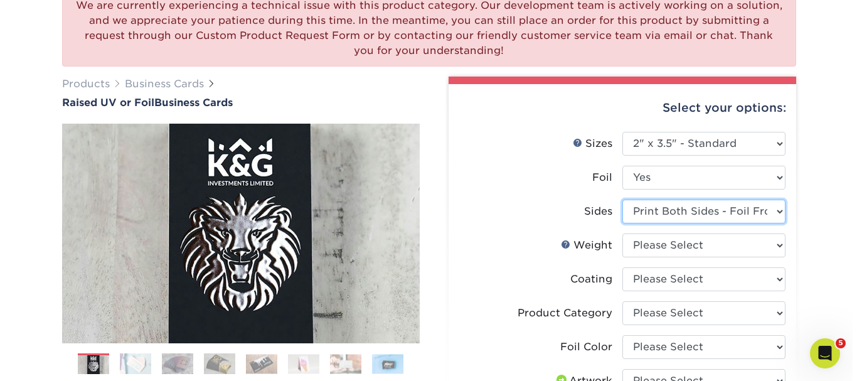
scroll to position [188, 0]
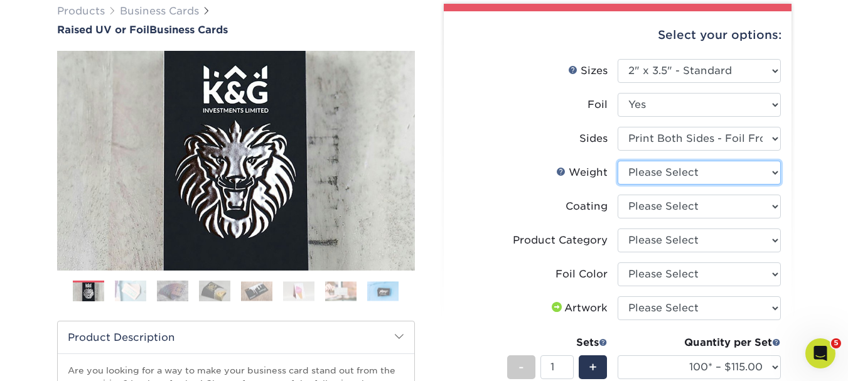
click at [655, 177] on select "Please Select 16PT" at bounding box center [699, 173] width 163 height 24
select select "16PT"
click at [618, 161] on select "Please Select 16PT" at bounding box center [699, 173] width 163 height 24
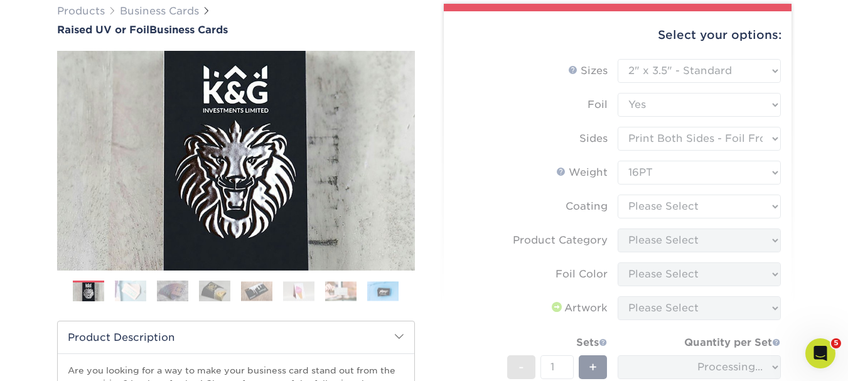
click at [659, 212] on form "Sizes Help Sizes Please Select 2" x 3.5" - Standard Foil Please Select" at bounding box center [618, 267] width 328 height 417
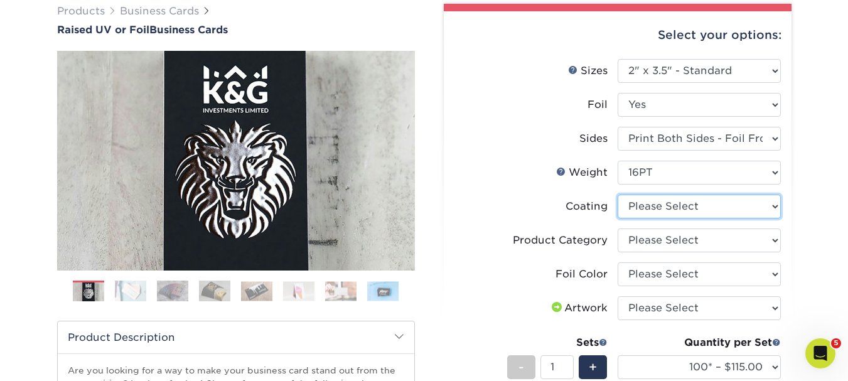
click at [659, 212] on select at bounding box center [699, 207] width 163 height 24
select select "3e7618de-abca-4bda-9f97-8b9129e913d8"
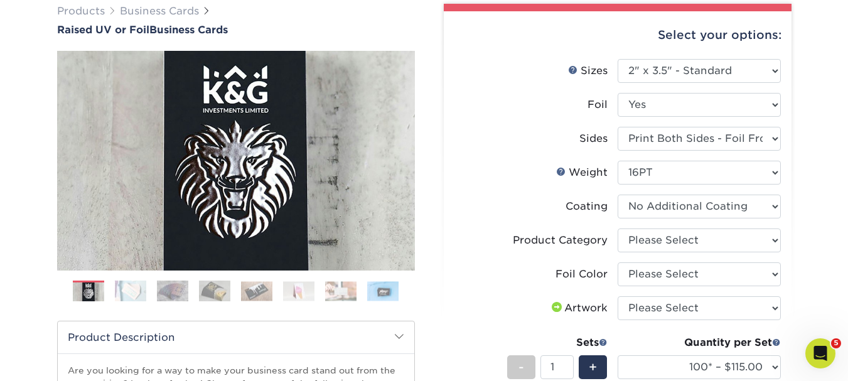
click at [618, 195] on select at bounding box center [699, 207] width 163 height 24
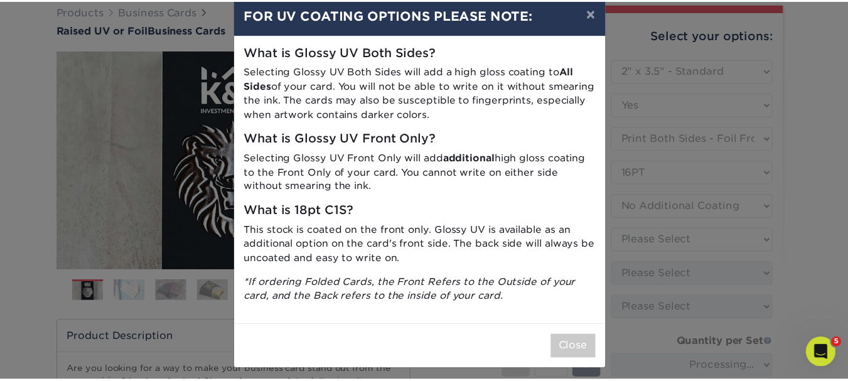
scroll to position [30, 0]
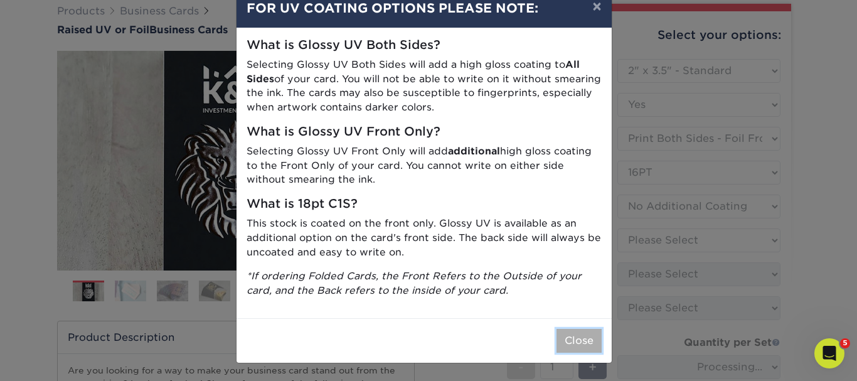
click at [585, 338] on button "Close" at bounding box center [579, 341] width 45 height 24
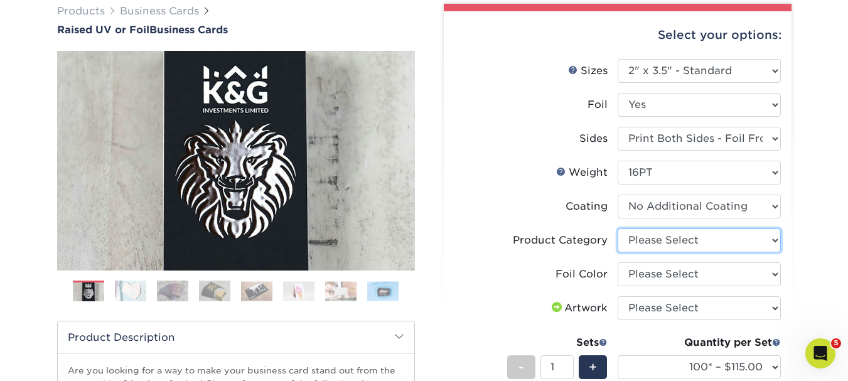
click at [677, 249] on select "Please Select Business Cards" at bounding box center [699, 240] width 163 height 24
select select "3b5148f1-0588-4f88-a218-97bcfdce65c1"
click at [618, 228] on select "Please Select Business Cards" at bounding box center [699, 240] width 163 height 24
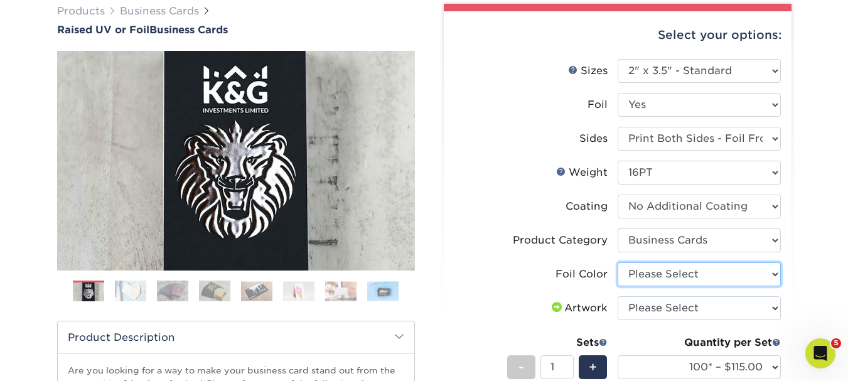
click at [669, 264] on select "Please Select Silver Foil Gold Foil Holographic Foil" at bounding box center [699, 274] width 163 height 24
select select "acffa4a5-22f9-4585-ba3f-0adaa54b8c85"
click at [618, 262] on select "Please Select Silver Foil Gold Foil Holographic Foil" at bounding box center [699, 274] width 163 height 24
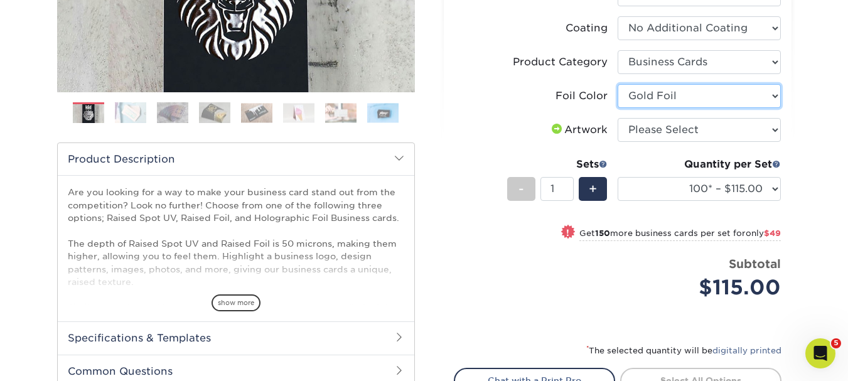
scroll to position [377, 0]
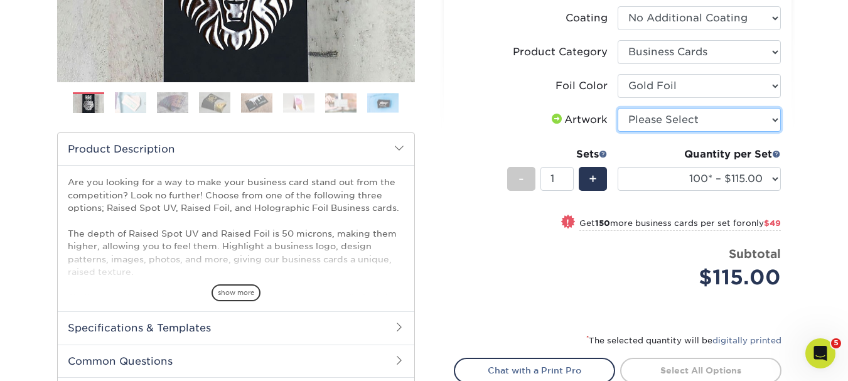
click at [664, 128] on select "Please Select I will upload files I need a design - $100" at bounding box center [699, 120] width 163 height 24
select select "upload"
click at [618, 108] on select "Please Select I will upload files I need a design - $100" at bounding box center [699, 120] width 163 height 24
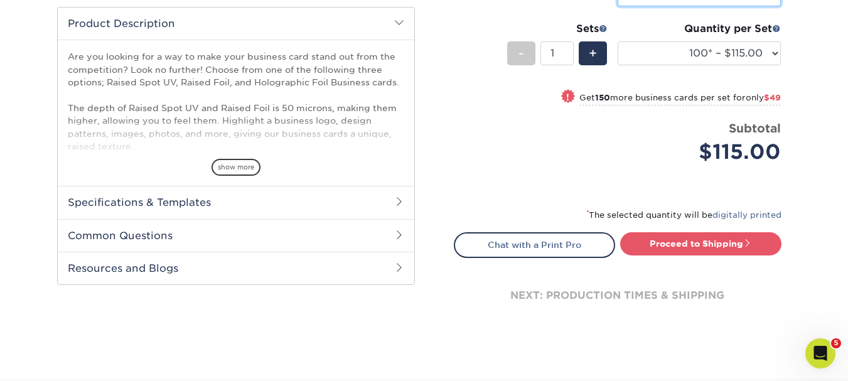
scroll to position [439, 0]
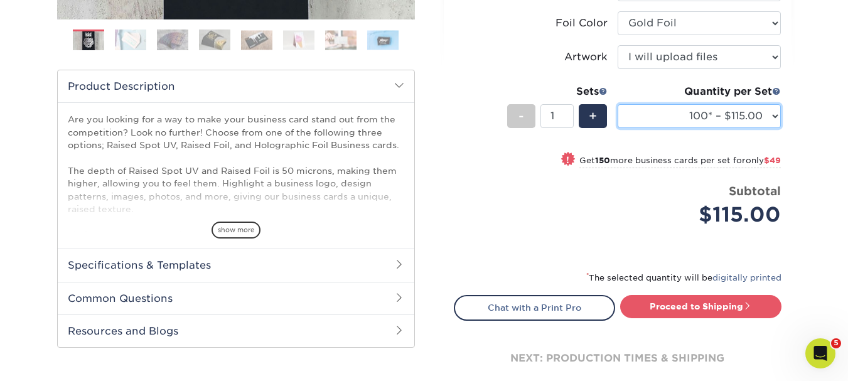
click at [775, 114] on select "100* – $115.00 250* – $164.00 500* – $221.00" at bounding box center [699, 116] width 163 height 24
select select "500* – $221.00"
click at [618, 104] on select "100* – $115.00 250* – $164.00 500* – $221.00" at bounding box center [699, 116] width 163 height 24
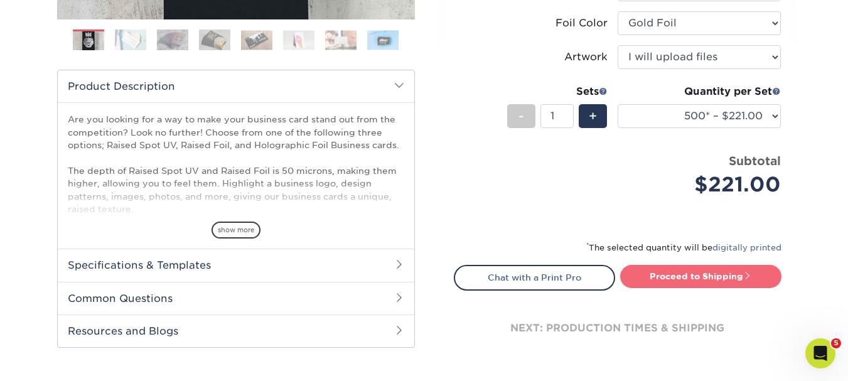
click at [683, 271] on link "Proceed to Shipping" at bounding box center [700, 276] width 161 height 23
type input "Set 1"
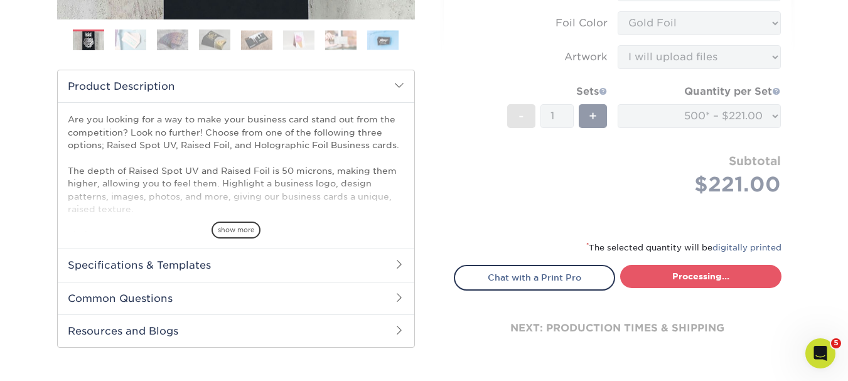
select select "05195c50-42fe-4228-8c42-019ed46e123b"
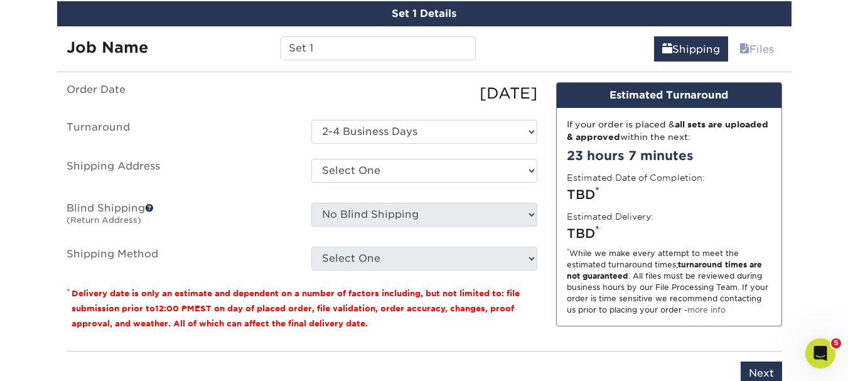
scroll to position [739, 0]
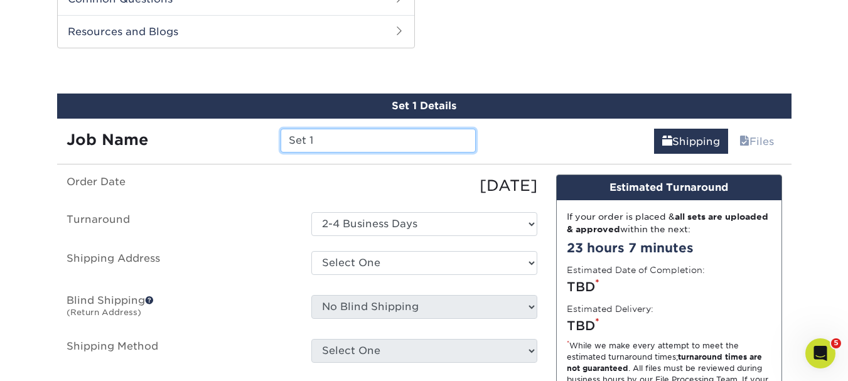
drag, startPoint x: 329, startPoint y: 140, endPoint x: 276, endPoint y: 141, distance: 53.4
click at [277, 141] on div "Set 1" at bounding box center [378, 141] width 214 height 24
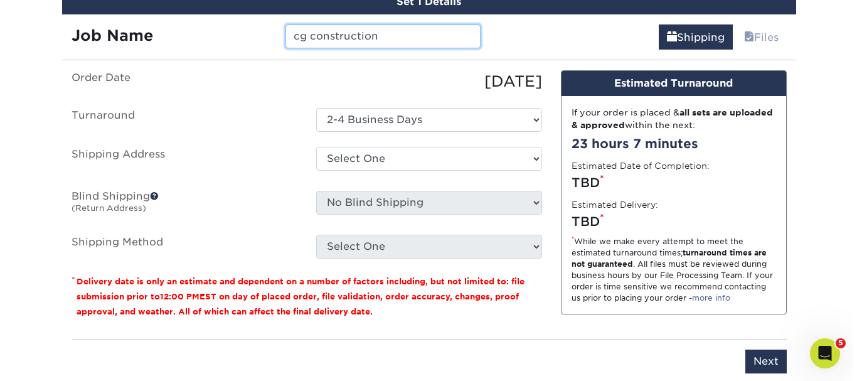
scroll to position [864, 0]
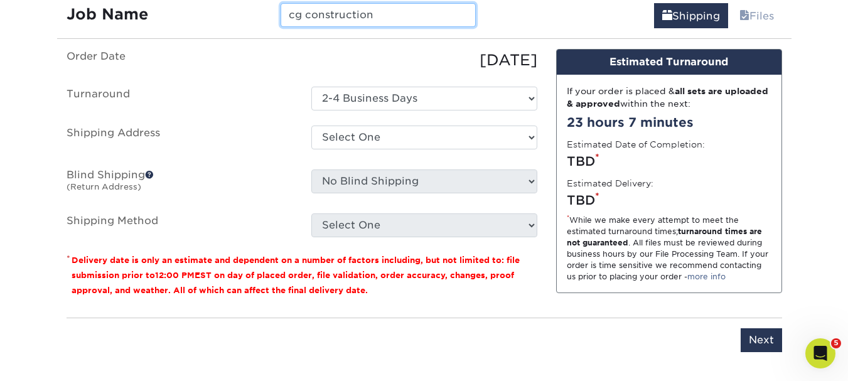
type input "cg construction"
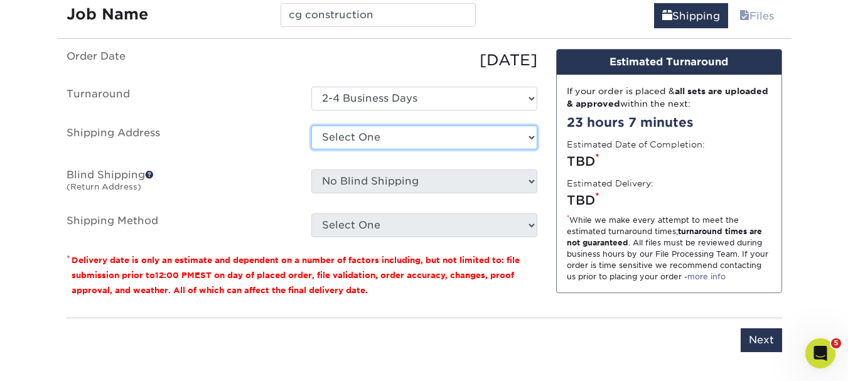
click at [513, 134] on select "Select One bella impressions tem tem temer + Add New Address" at bounding box center [424, 138] width 226 height 24
select select "newaddress"
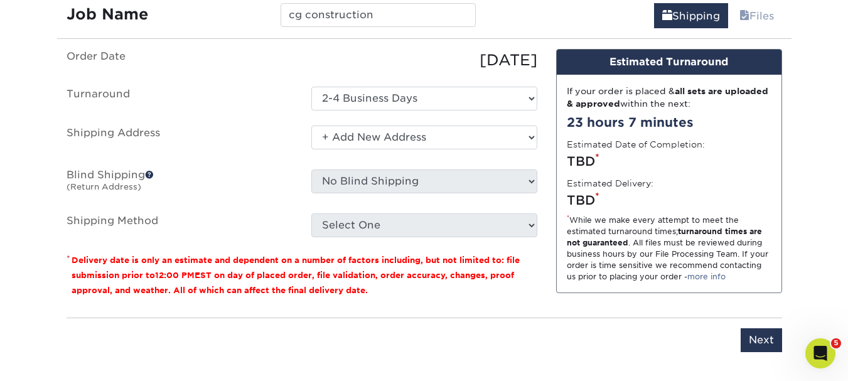
click at [311, 126] on select "Select One bella impressions tem tem temer + Add New Address" at bounding box center [424, 138] width 226 height 24
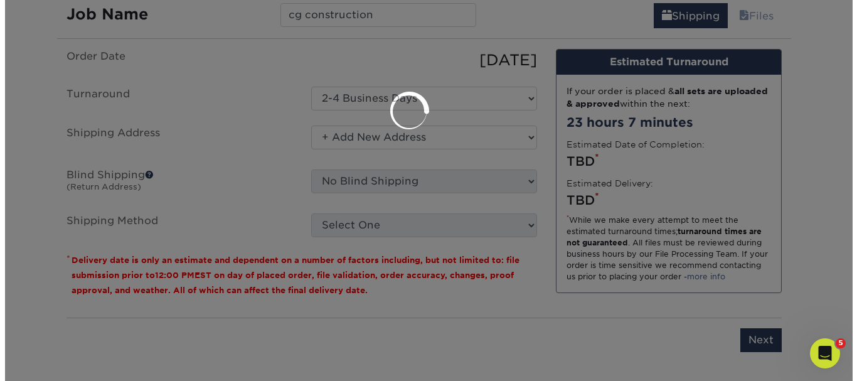
scroll to position [0, 0]
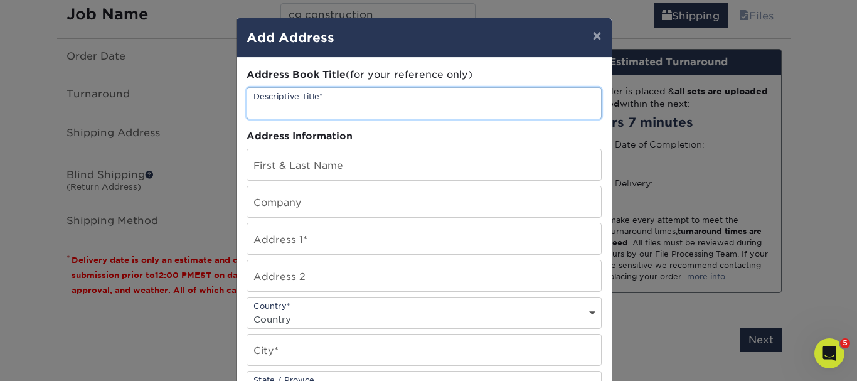
click at [379, 108] on input "text" at bounding box center [424, 103] width 354 height 31
type input "carlos"
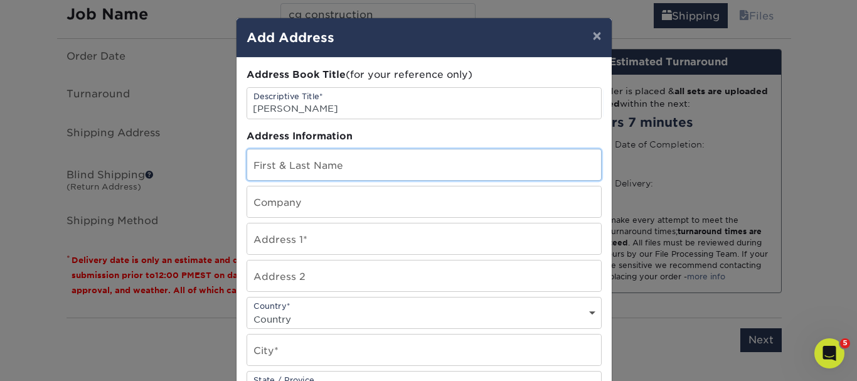
click at [352, 160] on input "text" at bounding box center [424, 164] width 354 height 31
click at [372, 173] on input "6025 Rimini court" at bounding box center [424, 164] width 354 height 31
type input "6025 Rimini court elk grove"
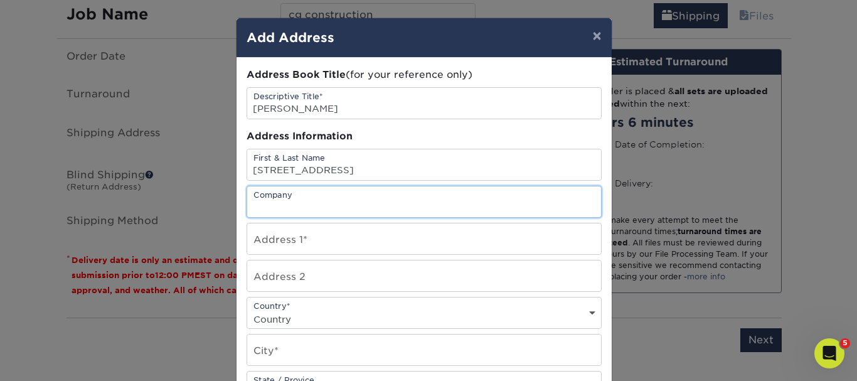
click at [383, 203] on input "text" at bounding box center [424, 201] width 354 height 31
type input "cg construction"
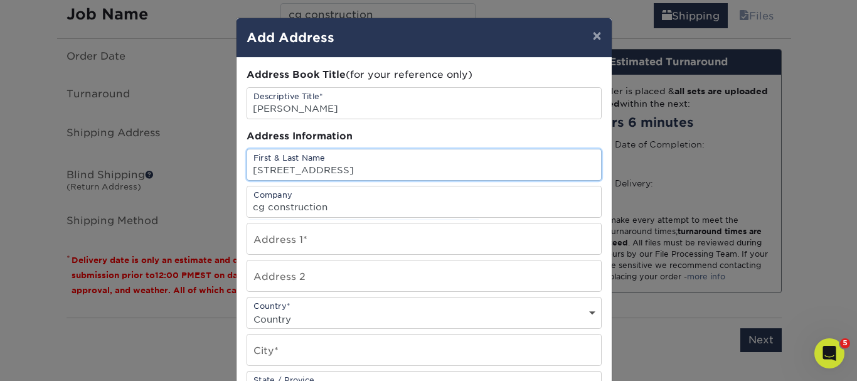
drag, startPoint x: 428, startPoint y: 174, endPoint x: 242, endPoint y: 173, distance: 185.8
click at [247, 173] on input "6025 Rimini court elk grove" at bounding box center [424, 164] width 354 height 31
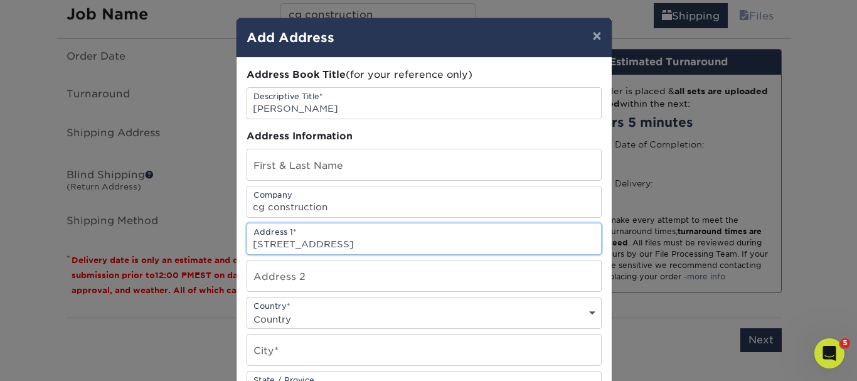
type input "6025 Rimini court elk grove"
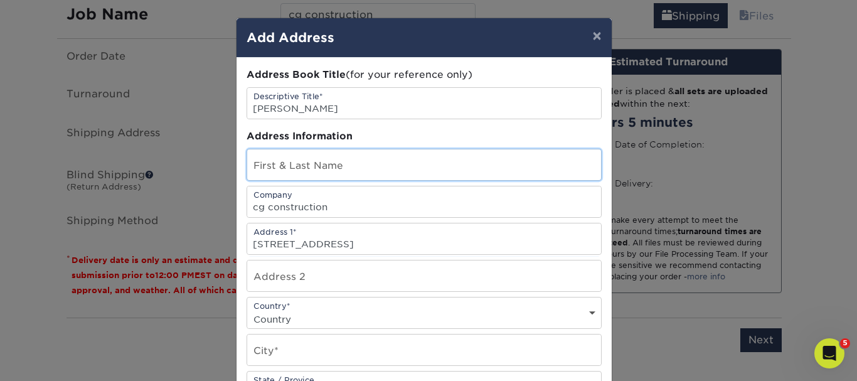
click at [312, 165] on input "text" at bounding box center [424, 164] width 354 height 31
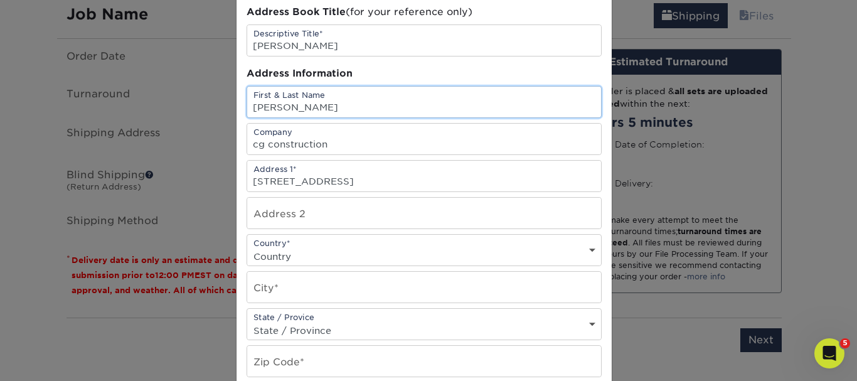
type input "[PERSON_NAME]"
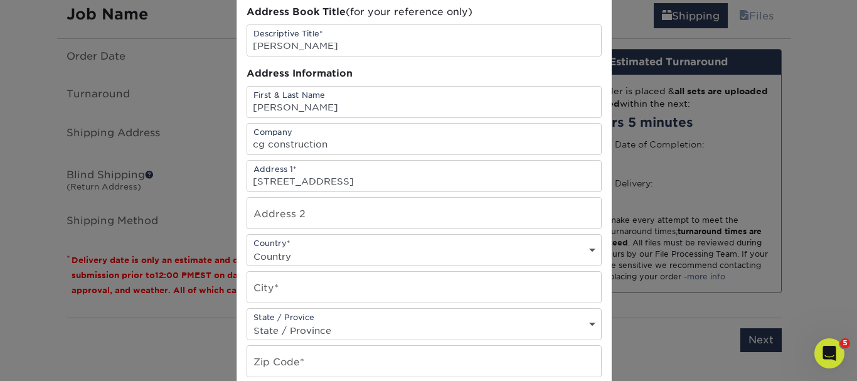
click at [367, 252] on select "Country United States Canada ----------------------------- Afghanistan Albania …" at bounding box center [424, 256] width 354 height 18
select select "US"
click at [247, 247] on select "Country United States Canada ----------------------------- Afghanistan Albania …" at bounding box center [424, 256] width 354 height 18
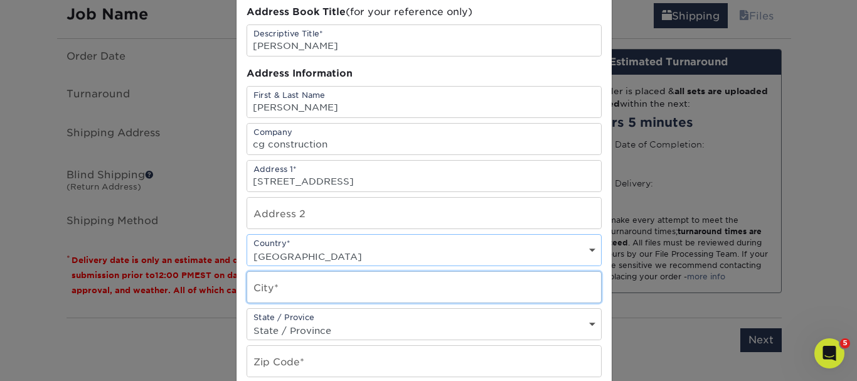
click at [335, 293] on input "text" at bounding box center [424, 287] width 354 height 31
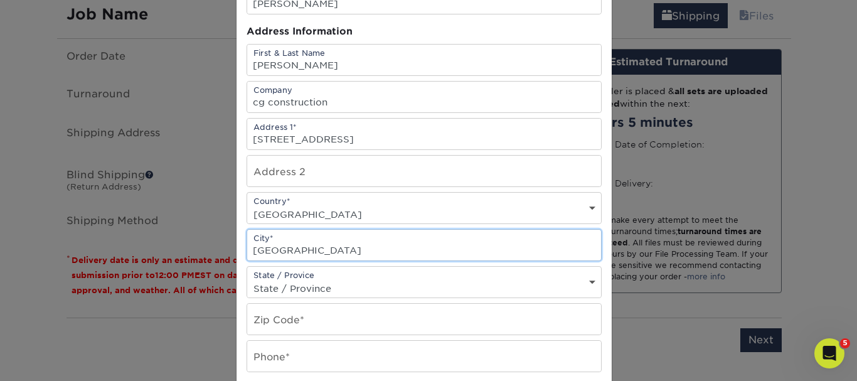
scroll to position [126, 0]
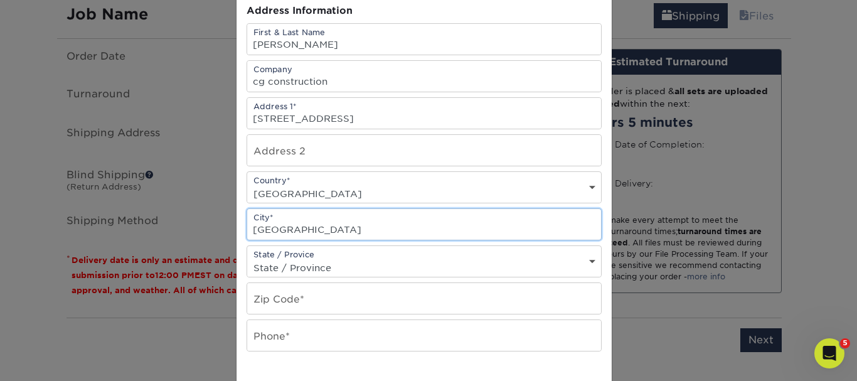
type input "Elk Grove"
click at [387, 268] on select "State / Province Alabama Alaska Arizona Arkansas California Colorado Connecticu…" at bounding box center [424, 268] width 354 height 18
select select "CA"
click at [247, 259] on select "State / Province Alabama Alaska Arizona Arkansas California Colorado Connecticu…" at bounding box center [424, 268] width 354 height 18
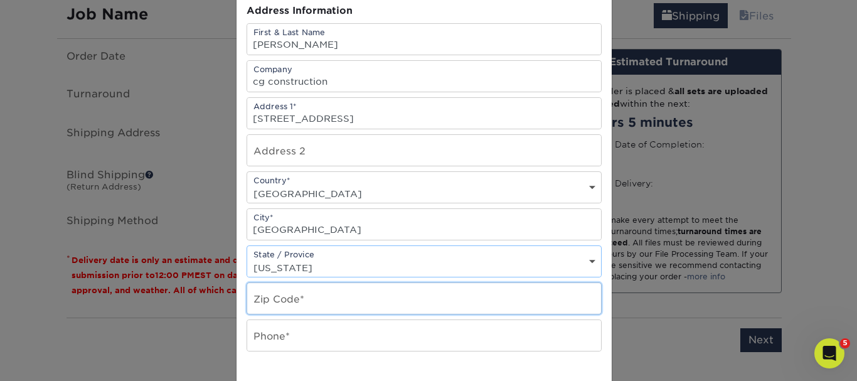
click at [342, 309] on input "text" at bounding box center [424, 298] width 354 height 31
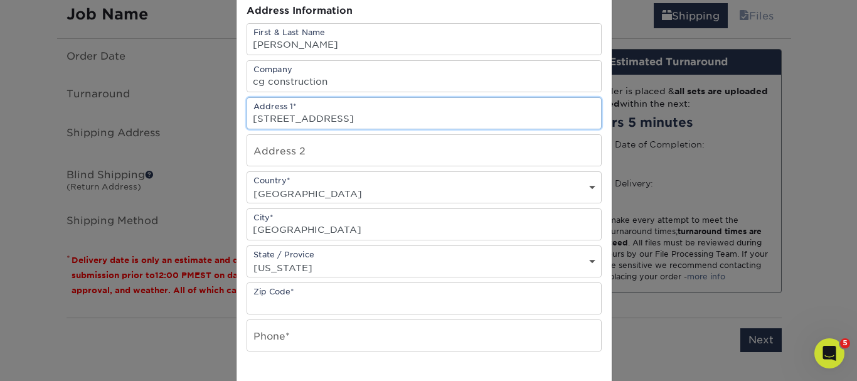
click at [377, 117] on input "6025 Rimini court elk grove" at bounding box center [424, 113] width 354 height 31
drag, startPoint x: 389, startPoint y: 118, endPoint x: 244, endPoint y: 127, distance: 145.3
click at [247, 127] on input "6025 Rimini court elk grove" at bounding box center [424, 113] width 354 height 31
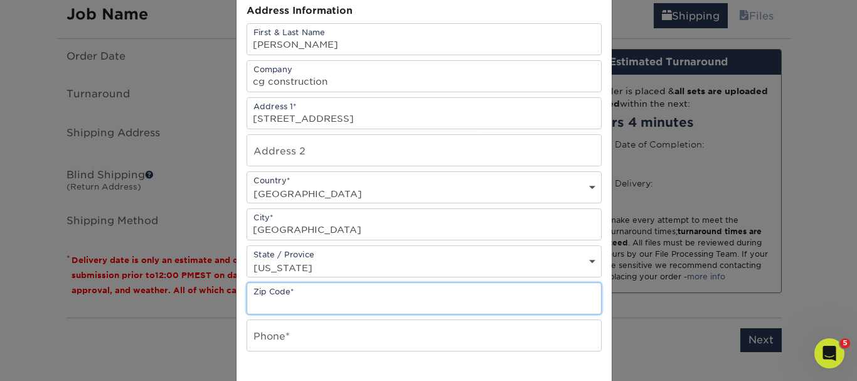
click at [315, 297] on input "text" at bounding box center [424, 298] width 354 height 31
paste input "95757"
type input "95757"
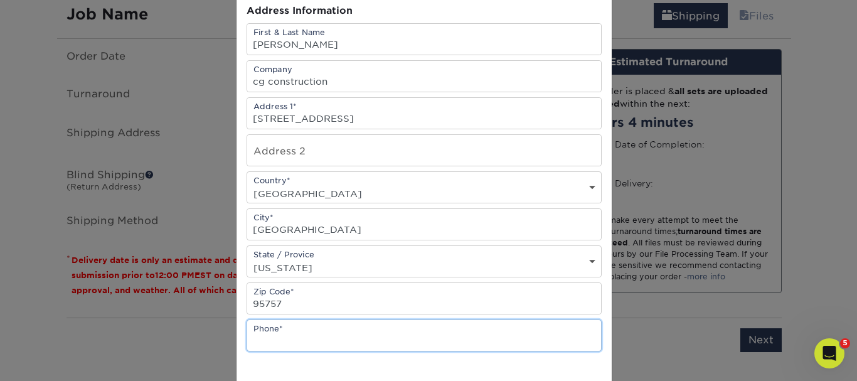
click at [387, 341] on input "text" at bounding box center [424, 335] width 354 height 31
type input "8282906512"
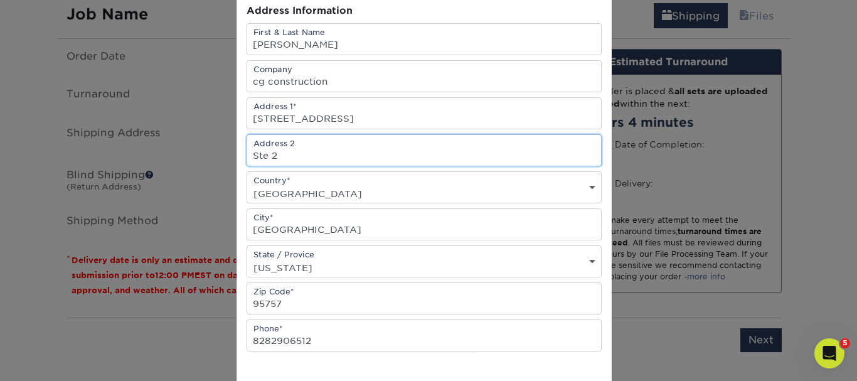
click at [304, 157] on input "Ste 2" at bounding box center [424, 150] width 354 height 31
type input "S"
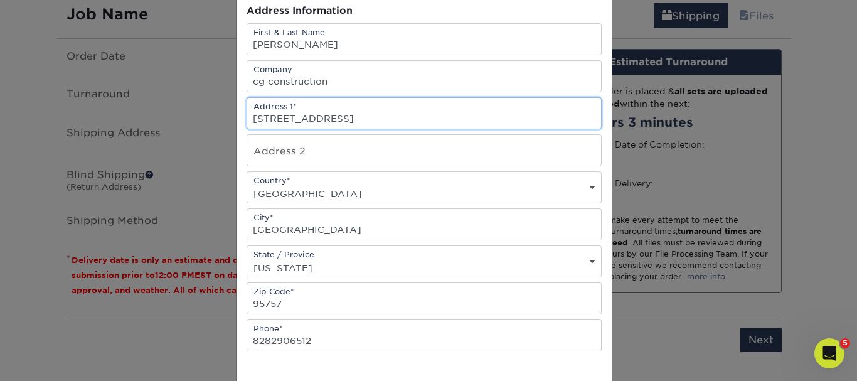
drag, startPoint x: 356, startPoint y: 122, endPoint x: 338, endPoint y: 121, distance: 17.6
click at [339, 121] on input "6025 Rimini court elk grove" at bounding box center [424, 113] width 354 height 31
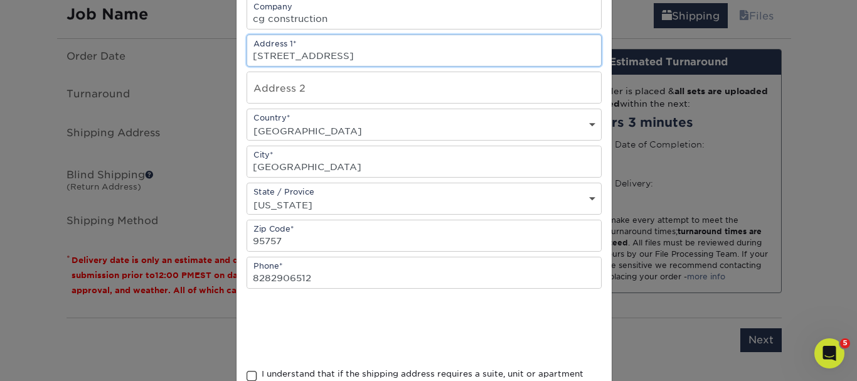
scroll to position [301, 0]
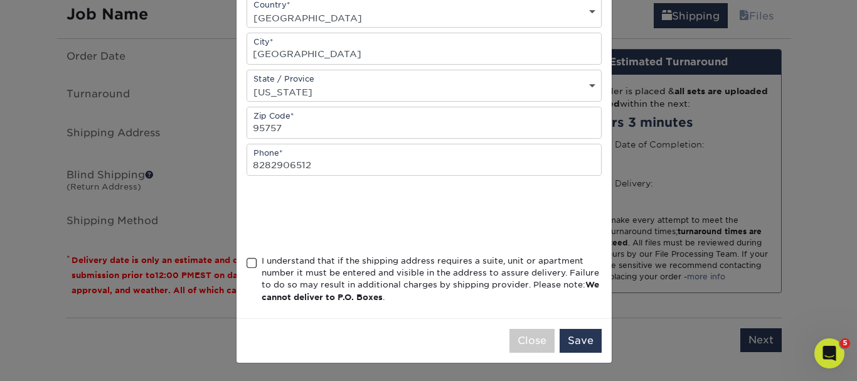
type input "6025 Rimini court"
click at [247, 264] on span at bounding box center [252, 263] width 11 height 12
click at [0, 0] on input "I understand that if the shipping address requires a suite, unit or apartment n…" at bounding box center [0, 0] width 0 height 0
click at [581, 343] on button "Save" at bounding box center [581, 341] width 42 height 24
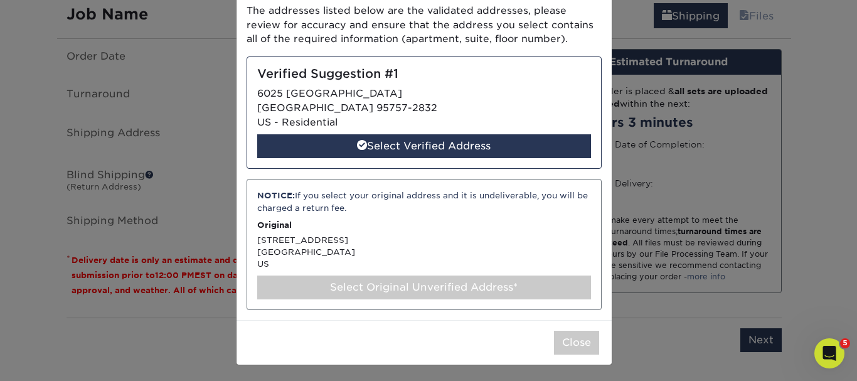
scroll to position [85, 0]
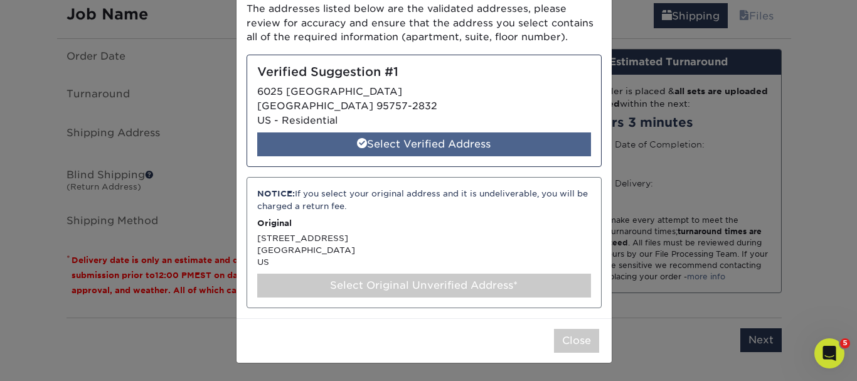
click at [398, 141] on div "Select Verified Address" at bounding box center [424, 144] width 334 height 24
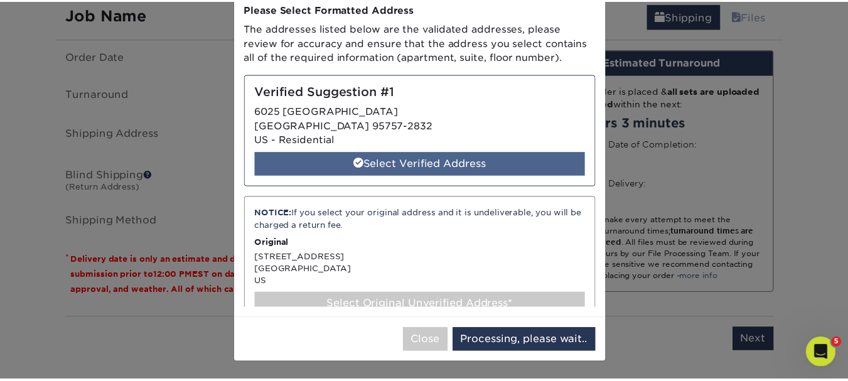
scroll to position [0, 0]
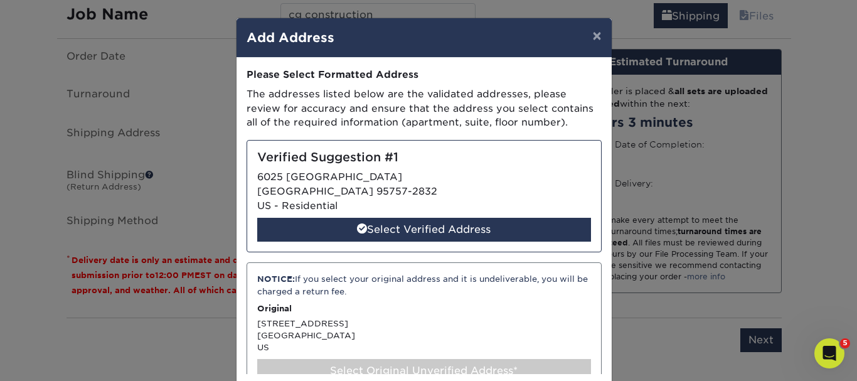
select select "285560"
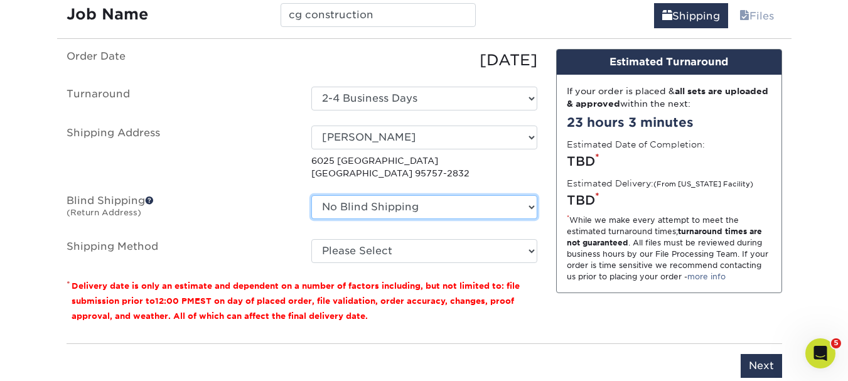
click at [425, 203] on select "No Blind Shipping bella impressions tem tem temer + Add New Address" at bounding box center [424, 207] width 226 height 24
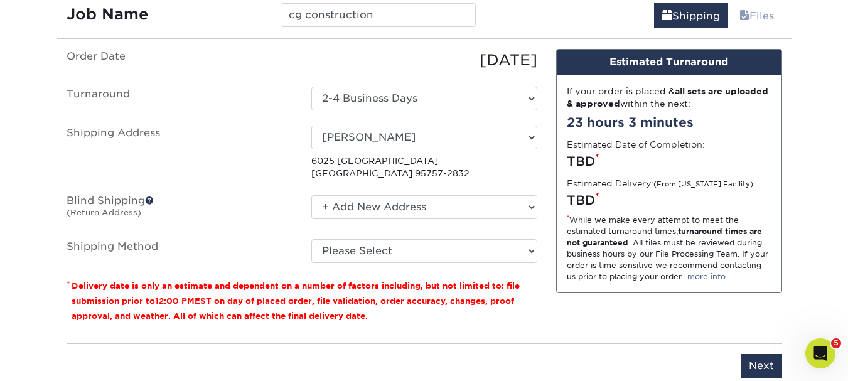
click at [311, 195] on select "No Blind Shipping bella impressions tem tem temer + Add New Address" at bounding box center [424, 207] width 226 height 24
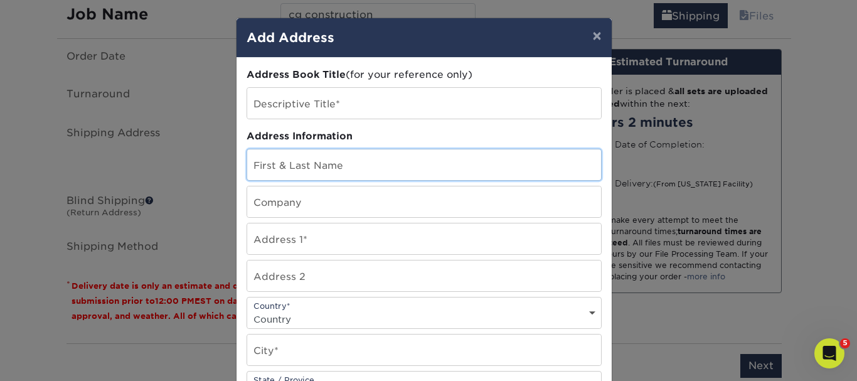
click at [315, 169] on input "text" at bounding box center [424, 164] width 354 height 31
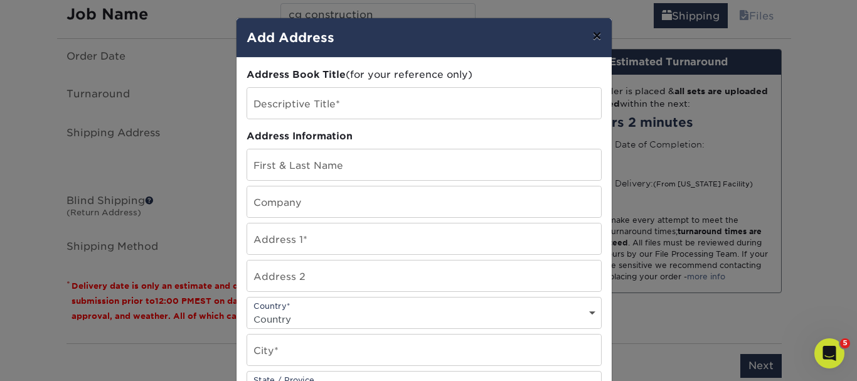
click at [591, 28] on button "×" at bounding box center [597, 35] width 29 height 35
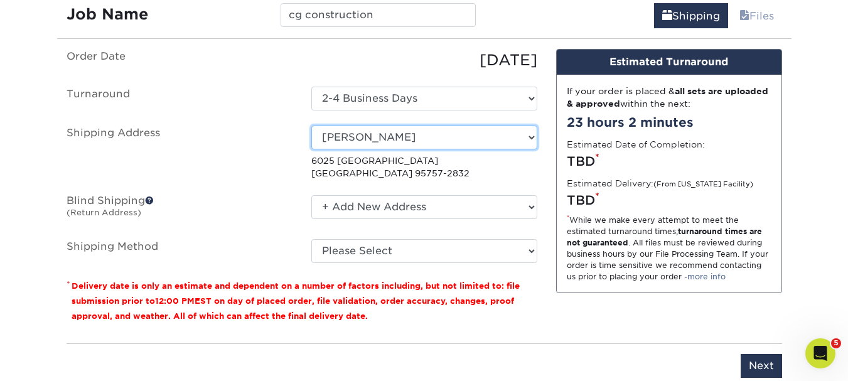
click at [432, 139] on select "Select One bella impressions tem tem temer carlos + Add New Address" at bounding box center [424, 138] width 226 height 24
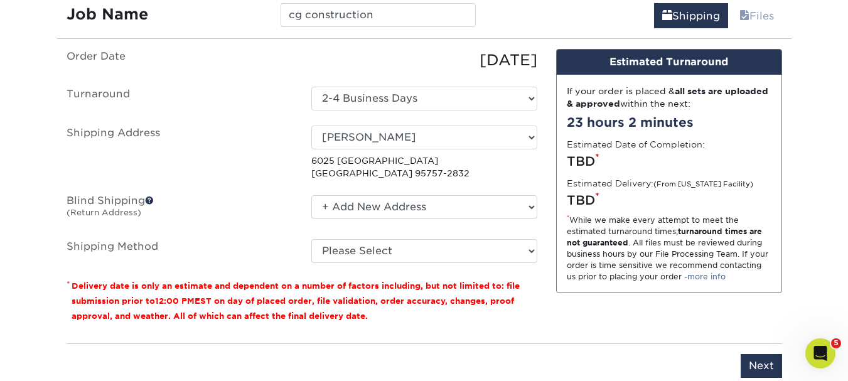
drag, startPoint x: 220, startPoint y: 254, endPoint x: 284, endPoint y: 228, distance: 69.2
click at [220, 253] on label "Shipping Method" at bounding box center [179, 251] width 245 height 24
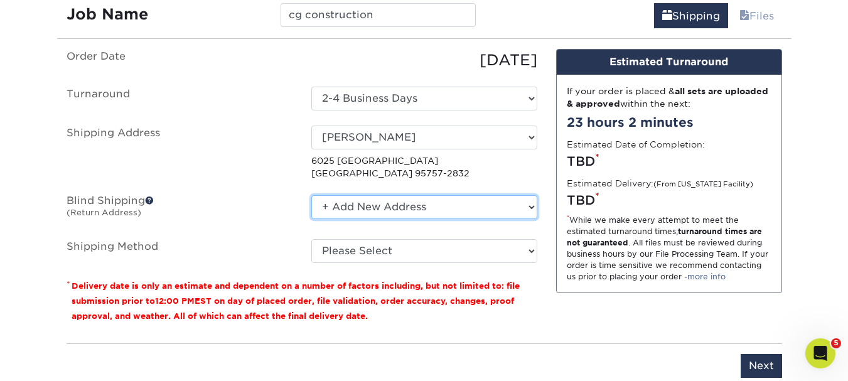
click at [400, 195] on select "No Blind Shipping bella impressions tem tem temer + Add New Address" at bounding box center [424, 207] width 226 height 24
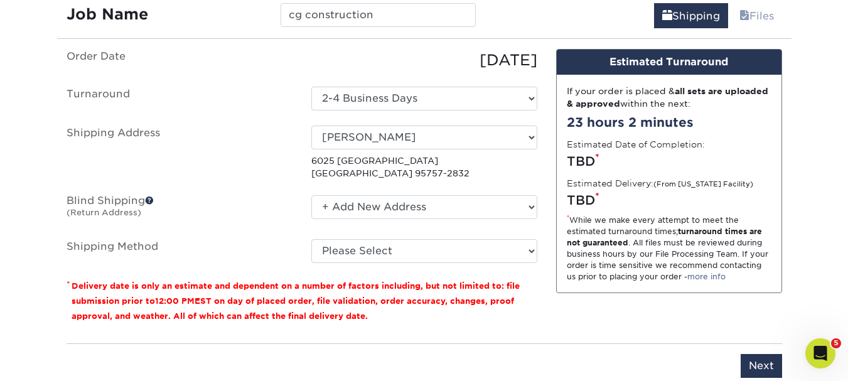
click at [267, 241] on label "Shipping Method" at bounding box center [179, 251] width 245 height 24
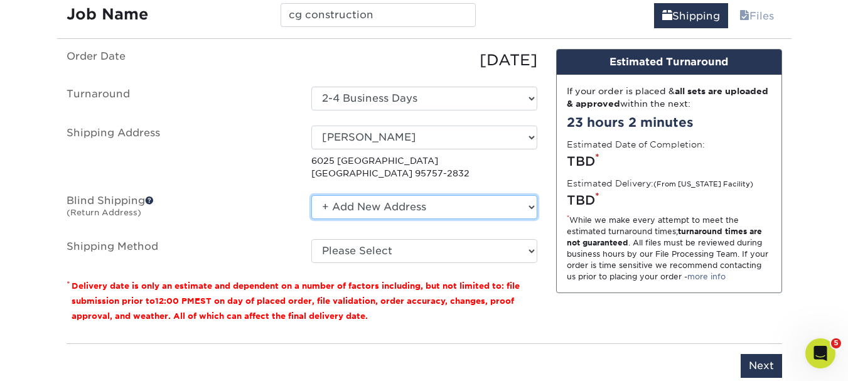
click at [405, 202] on select "No Blind Shipping bella impressions tem tem temer + Add New Address" at bounding box center [424, 207] width 226 height 24
select select "187005"
click at [311, 195] on select "No Blind Shipping bella impressions tem tem temer + Add New Address" at bounding box center [424, 207] width 226 height 24
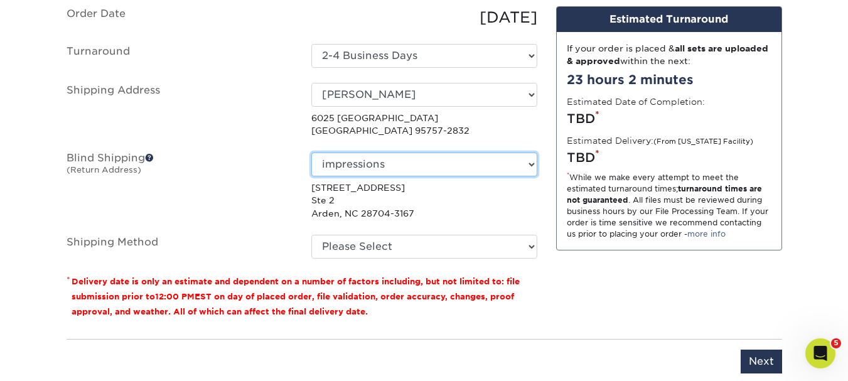
scroll to position [927, 0]
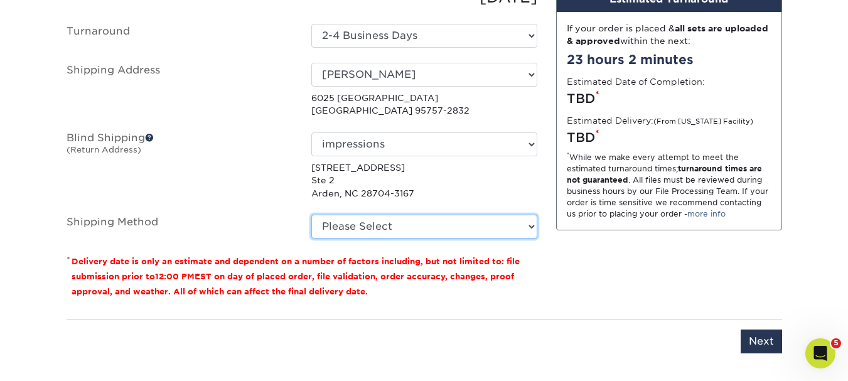
click at [529, 225] on select "Please Select Ground Shipping (+$8.96) 3 Day Shipping Service (+$20.04) 2 Day A…" at bounding box center [424, 227] width 226 height 24
click at [311, 215] on select "Please Select Ground Shipping (+$8.96) 3 Day Shipping Service (+$20.04) 2 Day A…" at bounding box center [424, 227] width 226 height 24
click at [529, 222] on select "Please Select Ground Shipping (+$8.96) 3 Day Shipping Service (+$20.04) 2 Day A…" at bounding box center [424, 227] width 226 height 24
click at [311, 215] on select "Please Select Ground Shipping (+$8.96) 3 Day Shipping Service (+$20.04) 2 Day A…" at bounding box center [424, 227] width 226 height 24
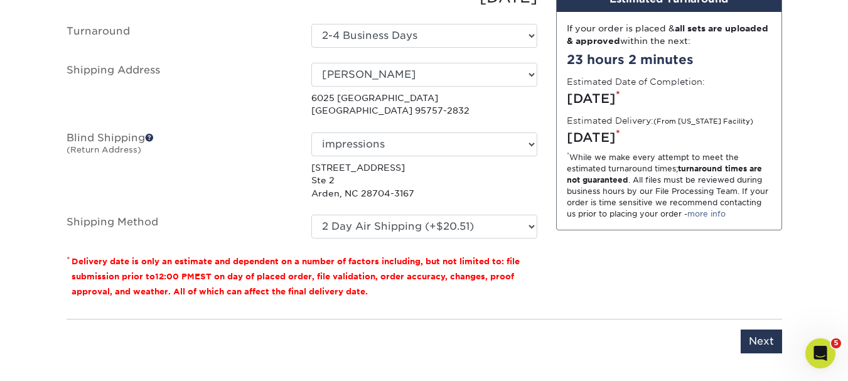
click at [259, 230] on label "Shipping Method" at bounding box center [179, 227] width 245 height 24
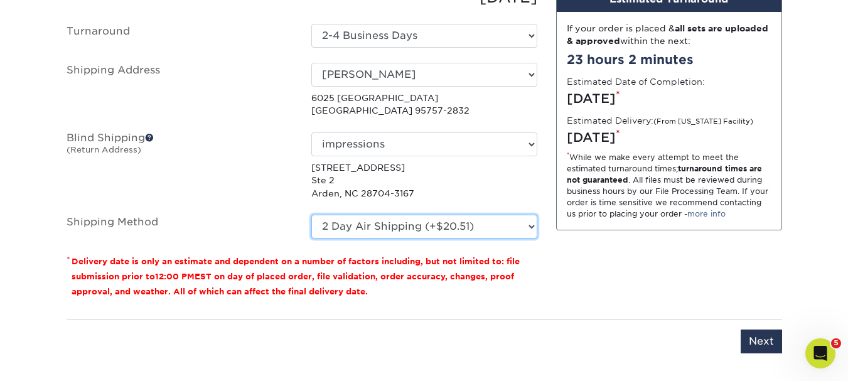
click at [485, 229] on select "Please Select Ground Shipping (+$8.96) 3 Day Shipping Service (+$20.04) 2 Day A…" at bounding box center [424, 227] width 226 height 24
click at [311, 215] on select "Please Select Ground Shipping (+$8.96) 3 Day Shipping Service (+$20.04) 2 Day A…" at bounding box center [424, 227] width 226 height 24
click at [476, 229] on select "Please Select Ground Shipping (+$8.96) 3 Day Shipping Service (+$20.04) 2 Day A…" at bounding box center [424, 227] width 226 height 24
select select "13"
click at [311, 215] on select "Please Select Ground Shipping (+$8.96) 3 Day Shipping Service (+$20.04) 2 Day A…" at bounding box center [424, 227] width 226 height 24
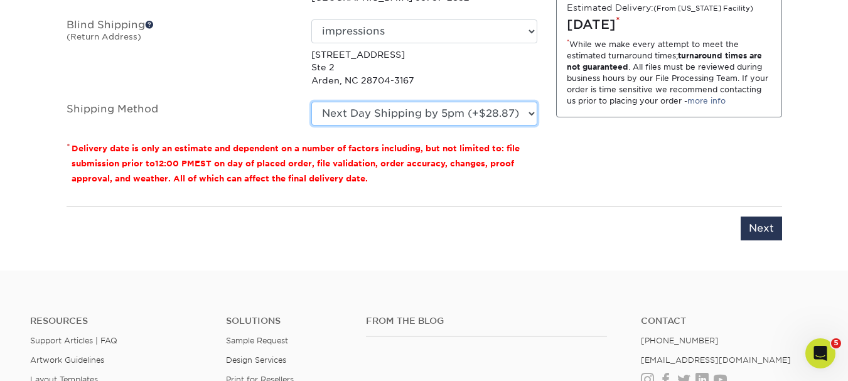
scroll to position [1053, 0]
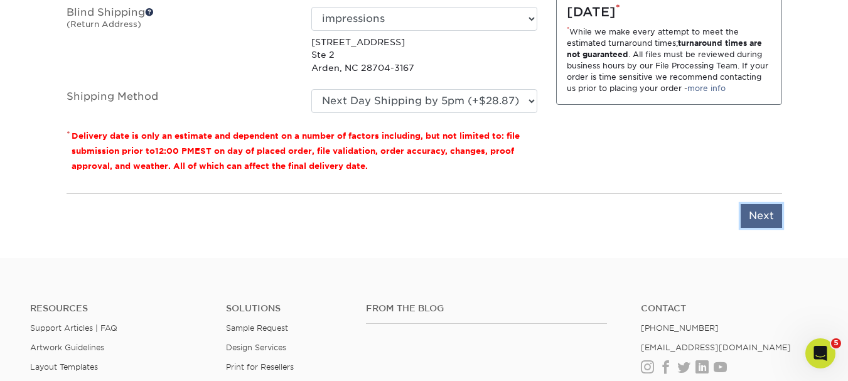
click at [773, 215] on input "Next" at bounding box center [761, 216] width 41 height 24
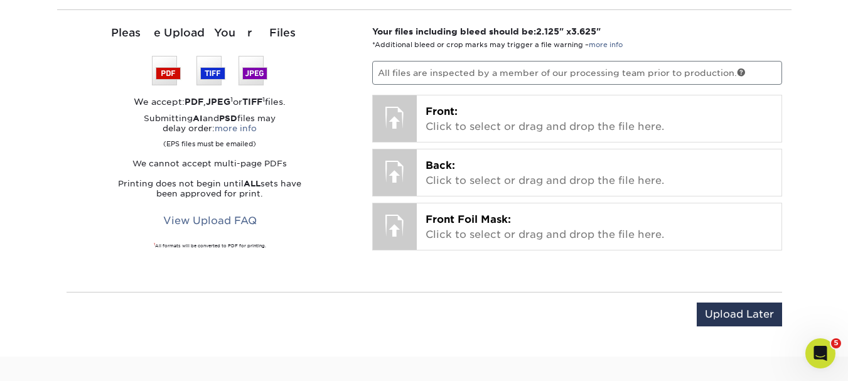
scroll to position [864, 0]
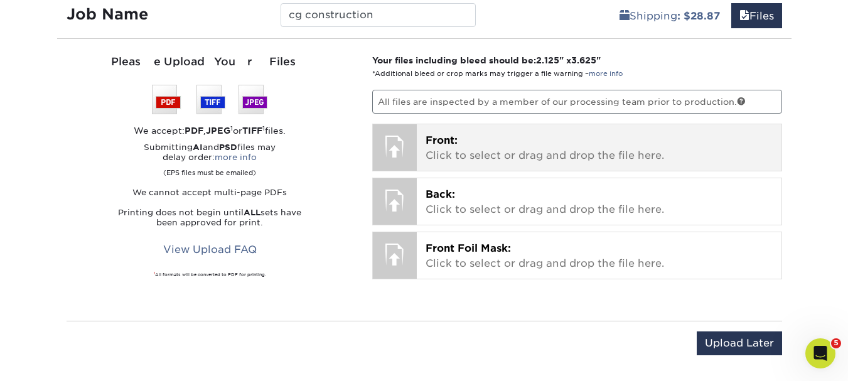
click at [400, 149] on div at bounding box center [395, 146] width 44 height 44
click at [515, 151] on p "Front: Click to select or drag and drop the file here." at bounding box center [599, 148] width 347 height 30
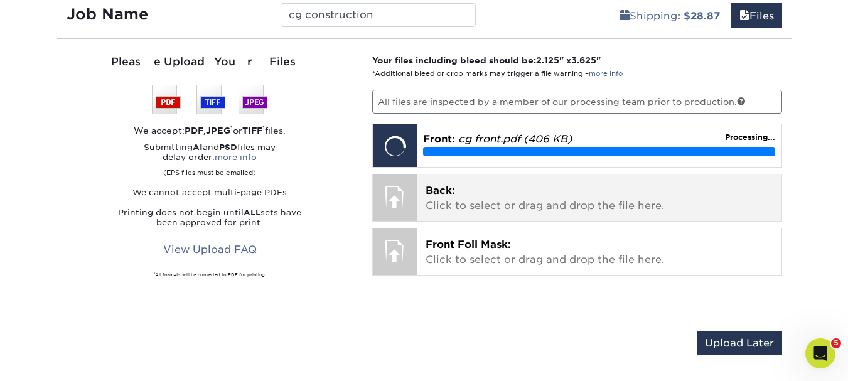
click at [495, 206] on p "Back: Click to select or drag and drop the file here." at bounding box center [599, 198] width 347 height 30
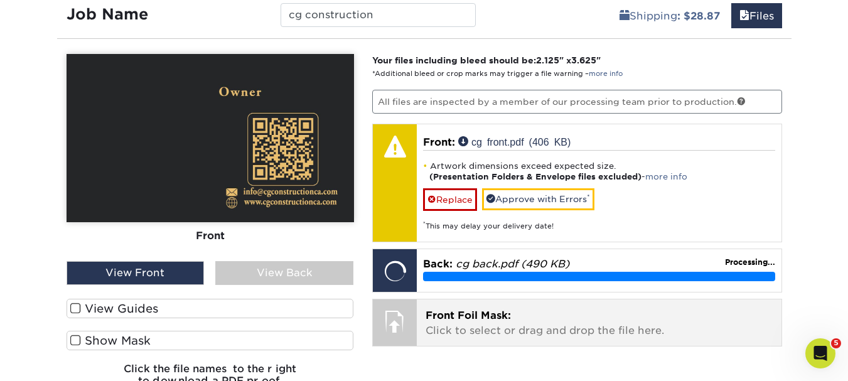
click at [475, 318] on span "Front Foil Mask:" at bounding box center [468, 315] width 85 height 12
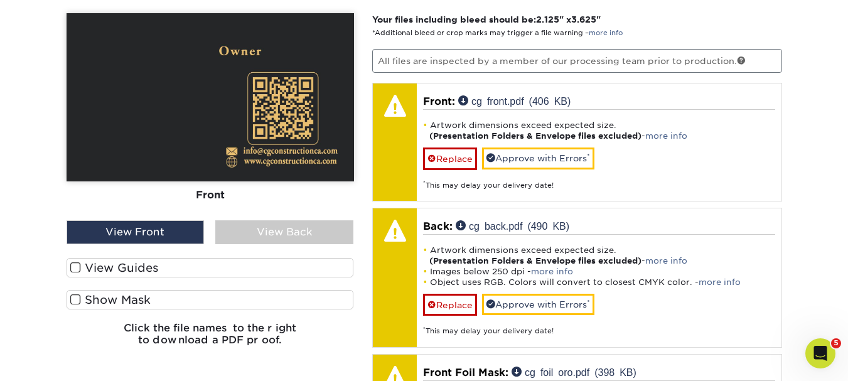
scroll to position [927, 0]
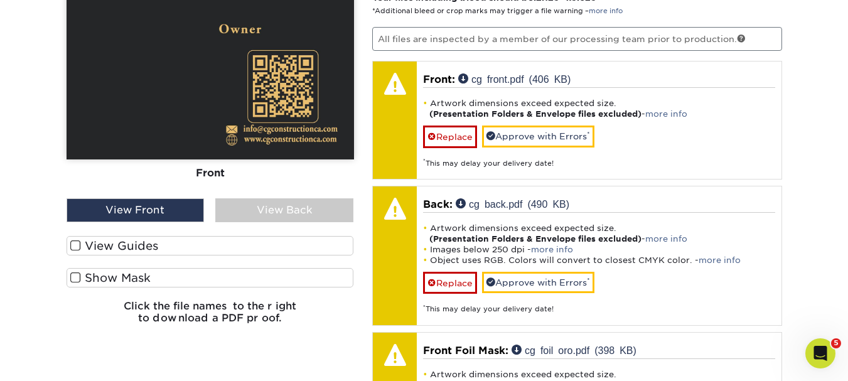
click at [272, 210] on div "View Back" at bounding box center [284, 210] width 138 height 24
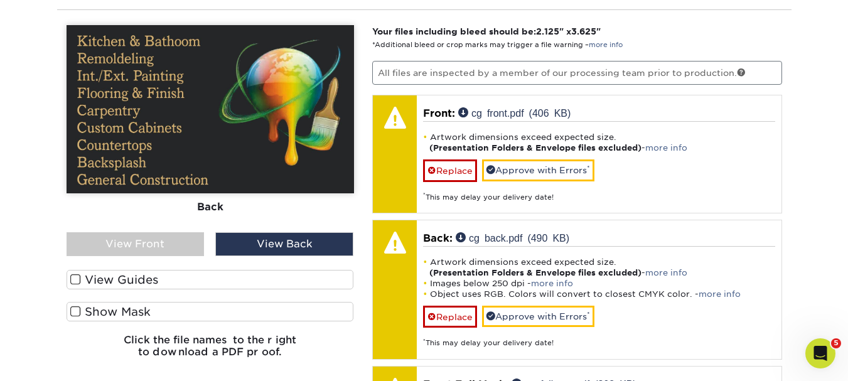
scroll to position [864, 0]
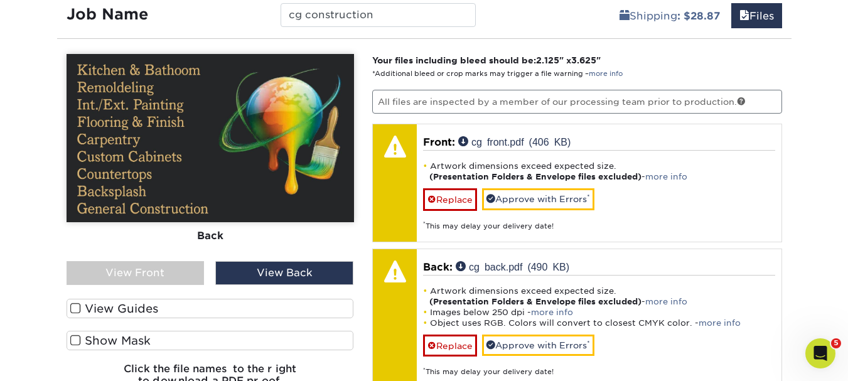
click at [143, 271] on div "View Front" at bounding box center [136, 273] width 138 height 24
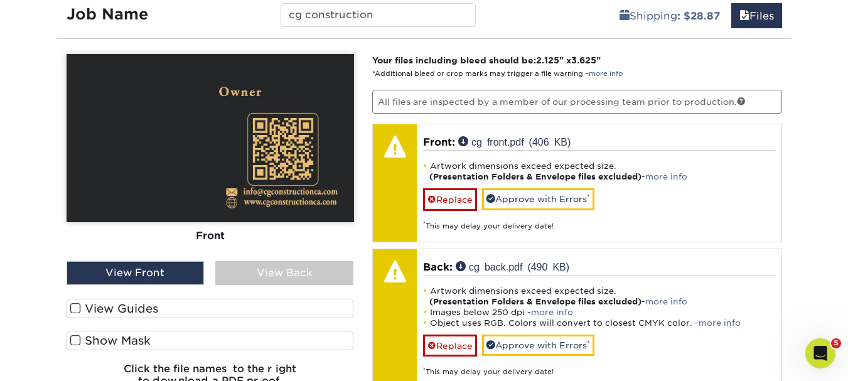
click at [72, 338] on span at bounding box center [75, 341] width 11 height 12
click at [0, 0] on input "Show Mask" at bounding box center [0, 0] width 0 height 0
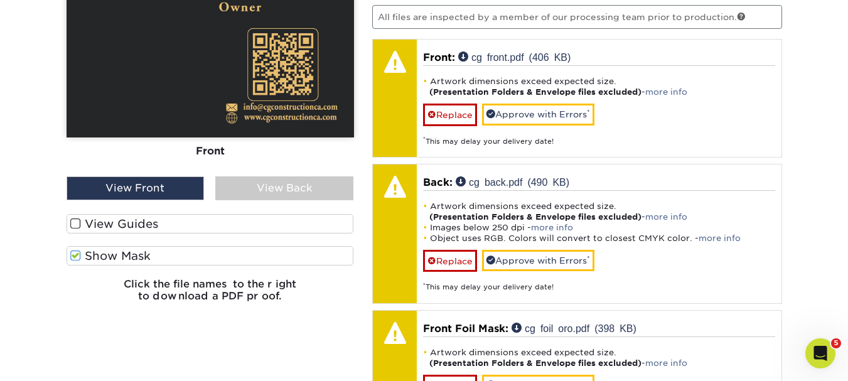
scroll to position [927, 0]
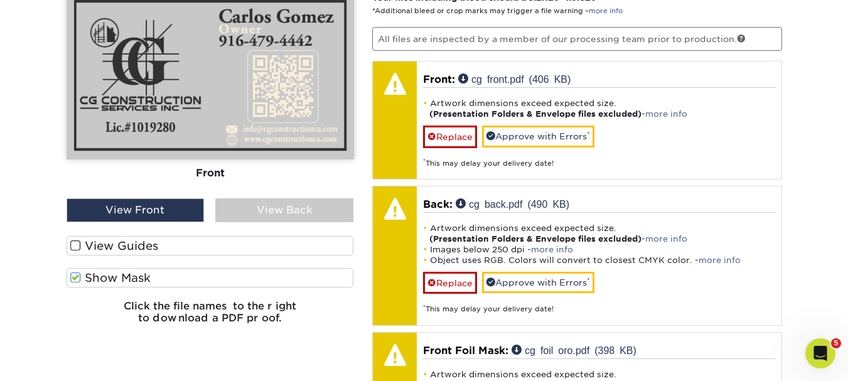
click at [81, 277] on label "Show Mask" at bounding box center [210, 277] width 287 height 19
click at [0, 0] on input "Show Mask" at bounding box center [0, 0] width 0 height 0
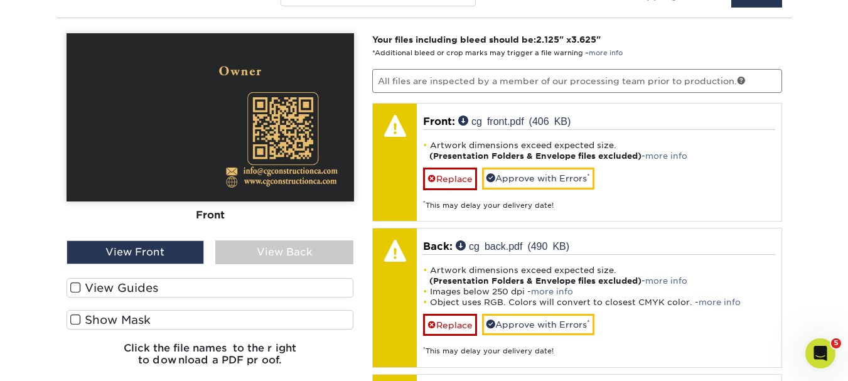
scroll to position [864, 0]
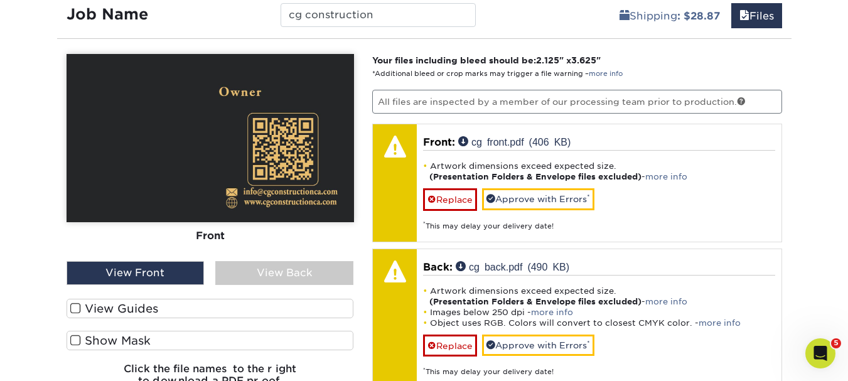
click at [323, 280] on div "View Back" at bounding box center [284, 273] width 138 height 24
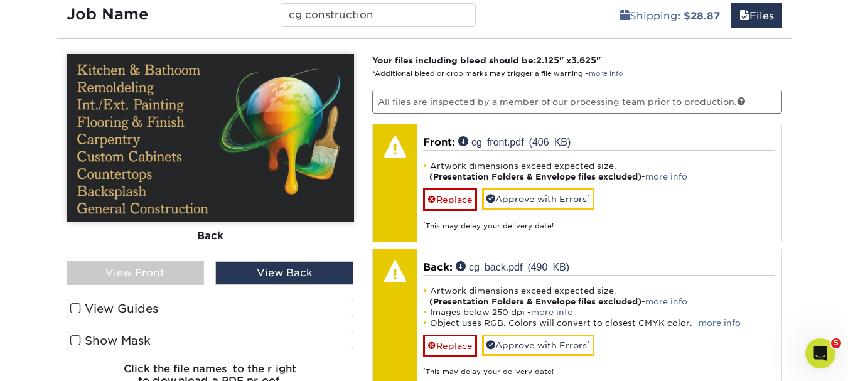
click at [169, 267] on div "View Front" at bounding box center [136, 273] width 138 height 24
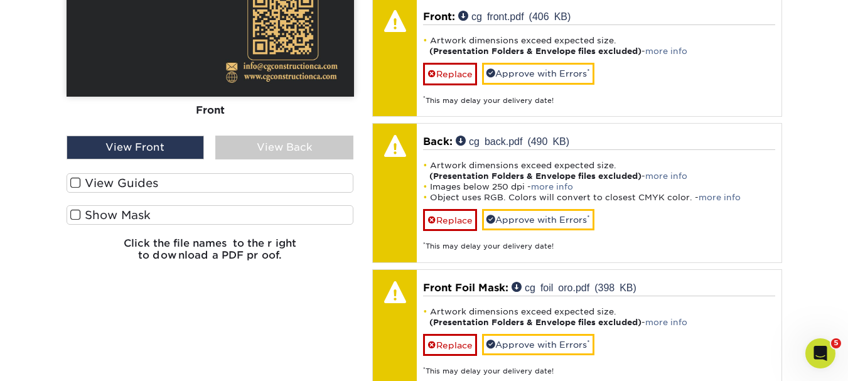
click at [121, 182] on label "View Guides" at bounding box center [210, 182] width 287 height 19
click at [0, 0] on input "View Guides" at bounding box center [0, 0] width 0 height 0
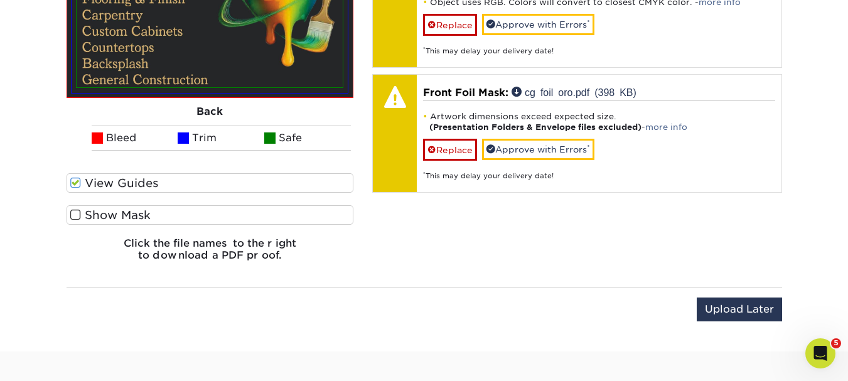
click at [109, 212] on label "Show Mask" at bounding box center [210, 214] width 287 height 19
click at [0, 0] on input "Show Mask" at bounding box center [0, 0] width 0 height 0
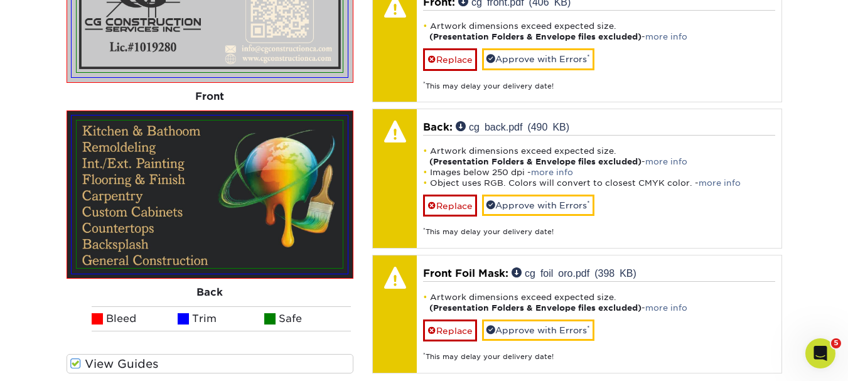
scroll to position [934, 0]
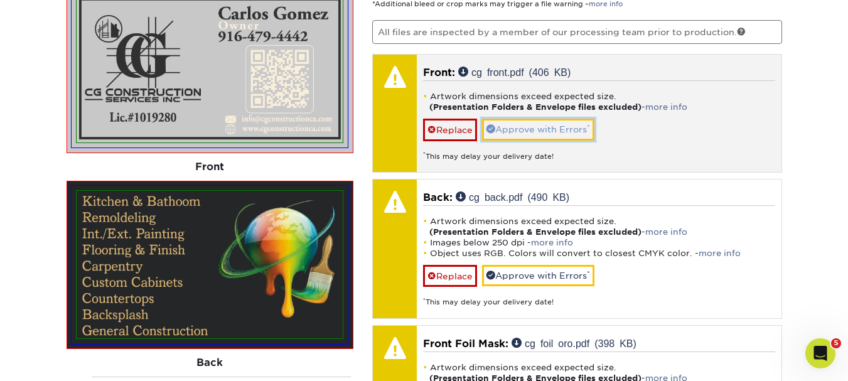
click at [577, 125] on link "Approve with Errors *" at bounding box center [538, 129] width 112 height 21
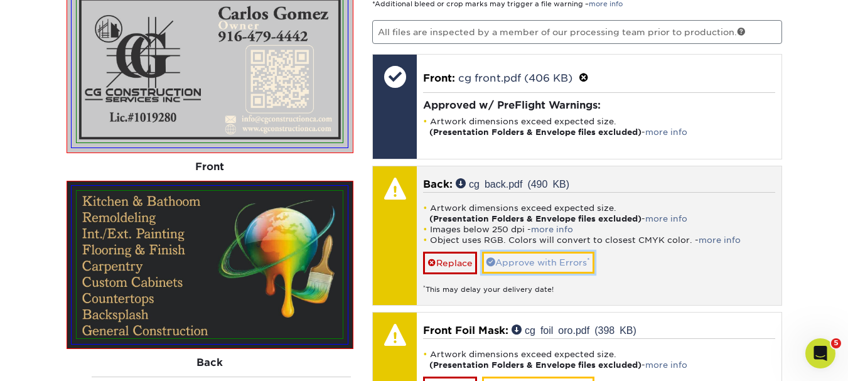
click at [540, 260] on link "Approve with Errors *" at bounding box center [538, 262] width 112 height 21
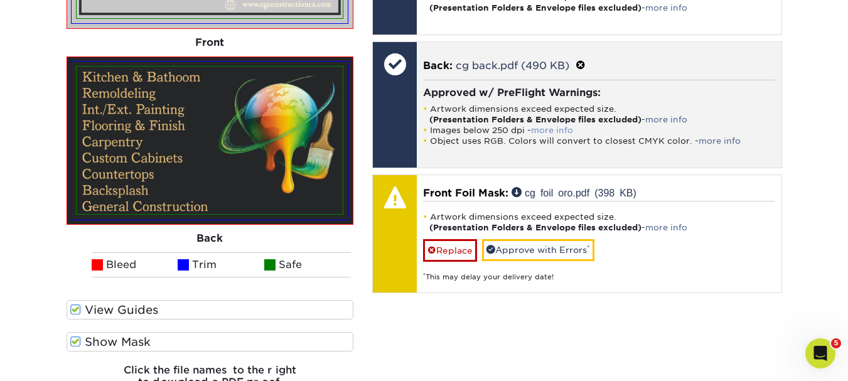
scroll to position [1060, 0]
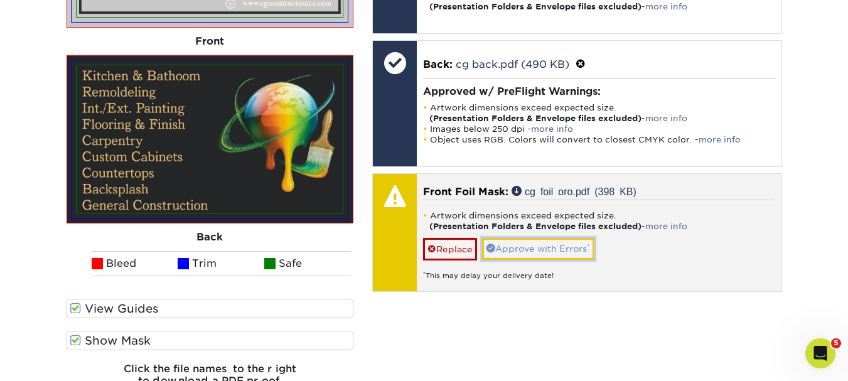
click at [559, 247] on link "Approve with Errors *" at bounding box center [538, 248] width 112 height 21
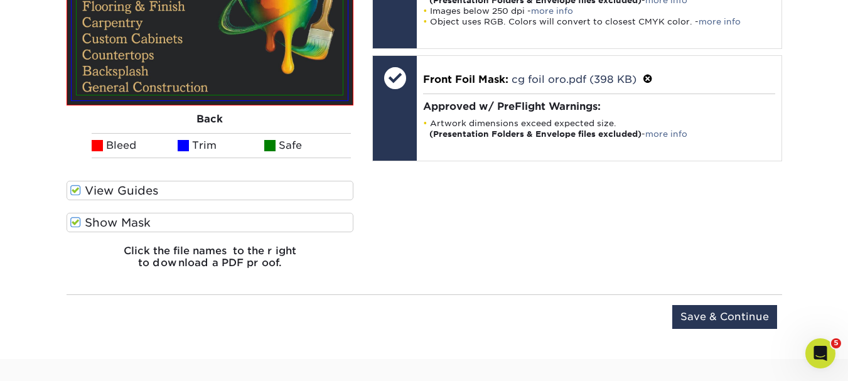
scroll to position [1248, 0]
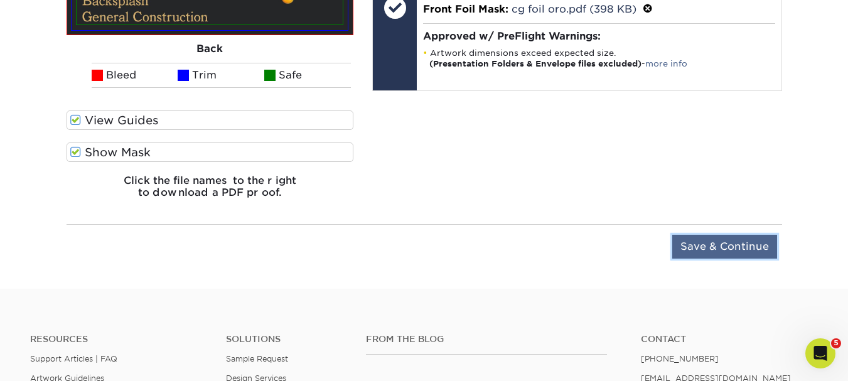
click at [724, 250] on input "Save & Continue" at bounding box center [724, 247] width 105 height 24
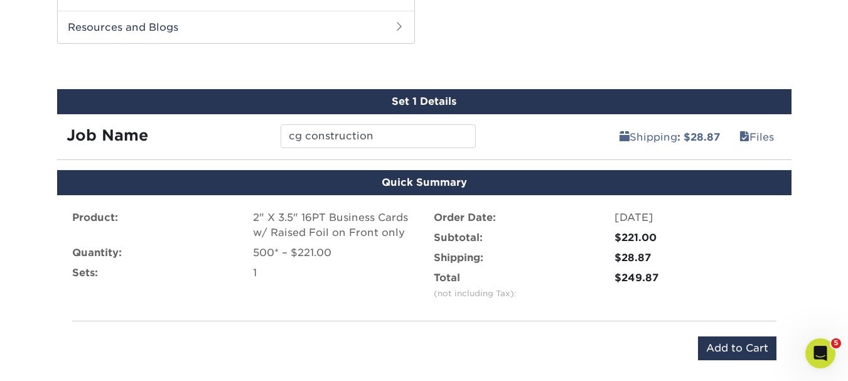
scroll to position [806, 0]
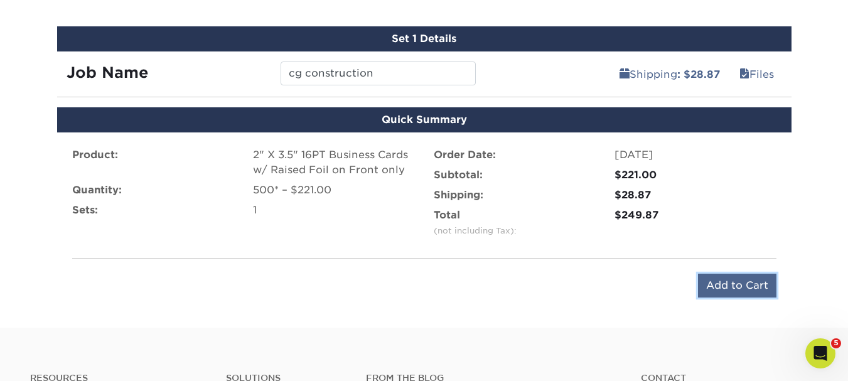
click at [733, 290] on input "Add to Cart" at bounding box center [737, 286] width 78 height 24
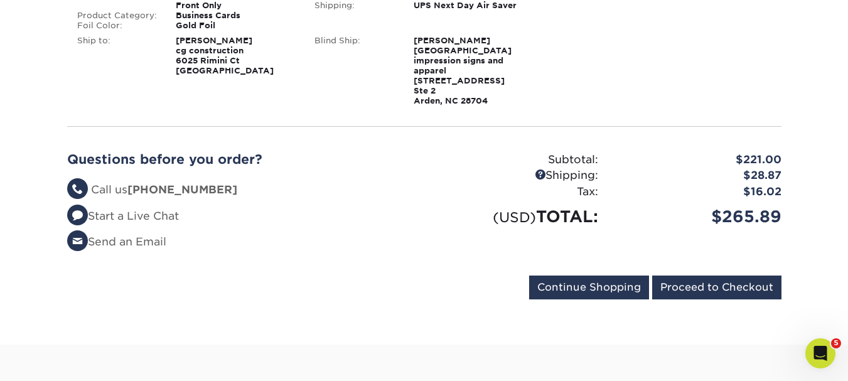
scroll to position [251, 0]
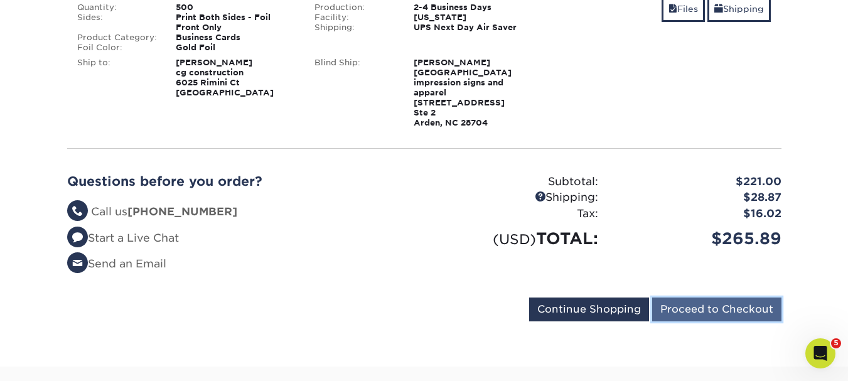
click at [697, 305] on input "Proceed to Checkout" at bounding box center [716, 310] width 129 height 24
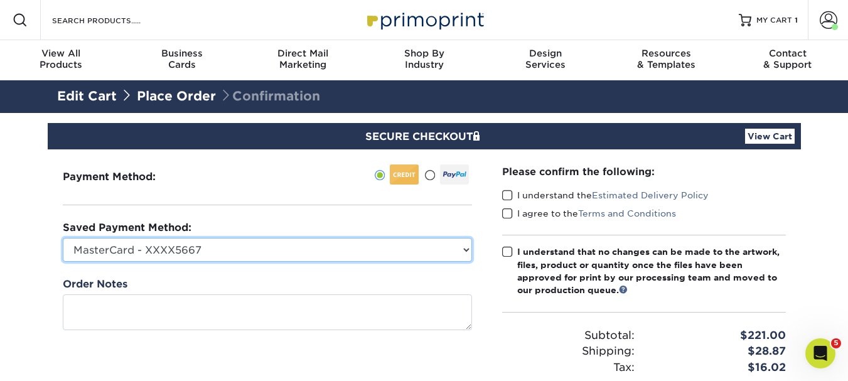
click at [461, 252] on select "MasterCard - XXXX5667 Visa - XXXX3207 MasterCard - XXXX1020 MasterCard - XXXX63…" at bounding box center [267, 250] width 409 height 24
click at [63, 238] on select "MasterCard - XXXX5667 Visa - XXXX3207 MasterCard - XXXX1020 MasterCard - XXXX63…" at bounding box center [267, 250] width 409 height 24
click at [277, 245] on select "MasterCard - XXXX5667 Visa - XXXX3207 MasterCard - XXXX1020 MasterCard - XXXX63…" at bounding box center [267, 250] width 409 height 24
select select
click at [63, 238] on select "MasterCard - XXXX5667 Visa - XXXX3207 MasterCard - XXXX1020 MasterCard - XXXX63…" at bounding box center [267, 250] width 409 height 24
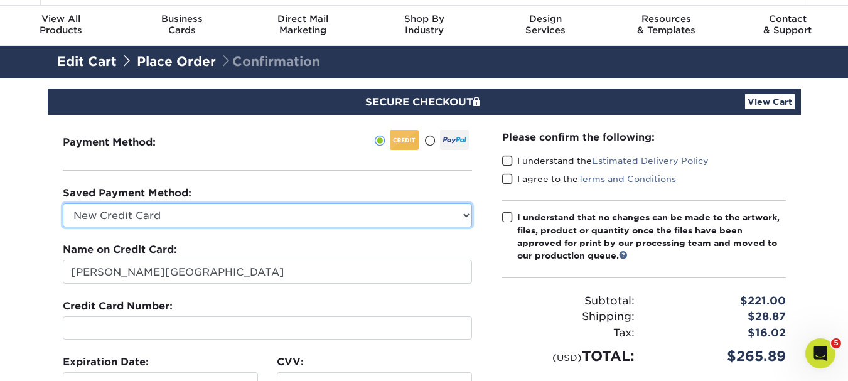
scroll to position [63, 0]
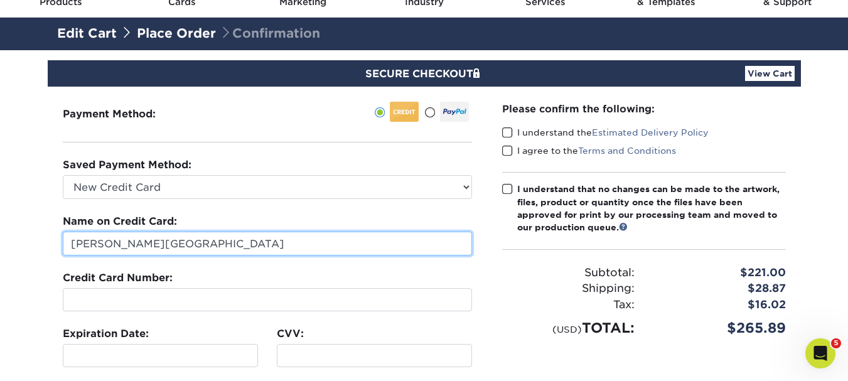
drag, startPoint x: 181, startPoint y: 245, endPoint x: 143, endPoint y: 246, distance: 38.3
click at [163, 246] on input "[PERSON_NAME][GEOGRAPHIC_DATA]" at bounding box center [267, 244] width 409 height 24
click at [80, 250] on input "[PERSON_NAME][GEOGRAPHIC_DATA]" at bounding box center [267, 244] width 409 height 24
drag, startPoint x: 183, startPoint y: 245, endPoint x: 51, endPoint y: 257, distance: 133.0
click at [51, 257] on div "Payment Method:" at bounding box center [267, 297] width 439 height 420
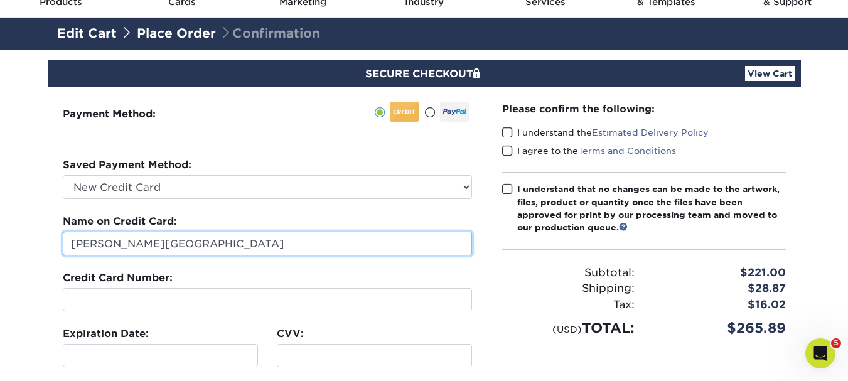
drag, startPoint x: 132, startPoint y: 242, endPoint x: 114, endPoint y: 249, distance: 20.1
click at [132, 243] on input "[PERSON_NAME][GEOGRAPHIC_DATA]" at bounding box center [267, 244] width 409 height 24
click at [106, 247] on input "[PERSON_NAME][GEOGRAPHIC_DATA]" at bounding box center [267, 244] width 409 height 24
drag, startPoint x: 108, startPoint y: 246, endPoint x: 31, endPoint y: 255, distance: 77.8
click at [31, 255] on section "SECURE CHECKOUT View Cart Payment Method: Saved Payment Method:" at bounding box center [424, 327] width 848 height 554
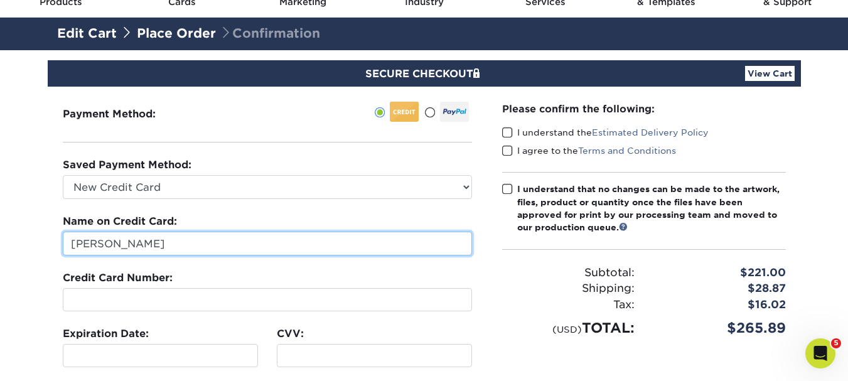
type input "Kenny Zaragoza-Gomez"
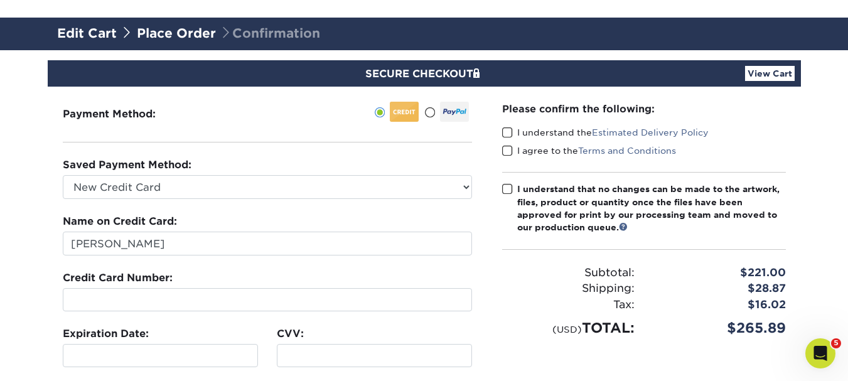
scroll to position [126, 0]
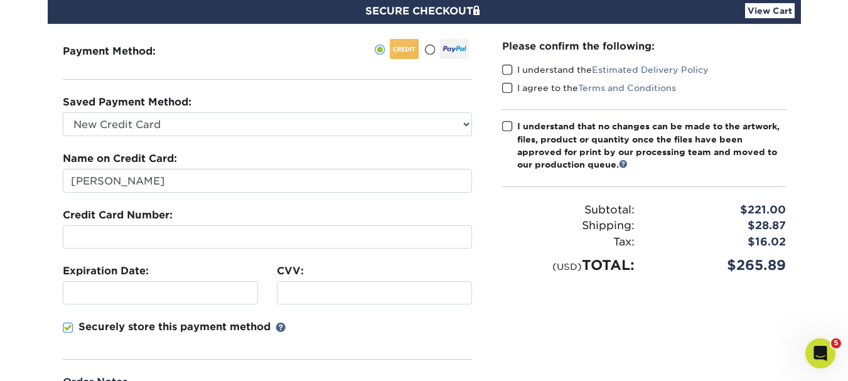
click at [312, 303] on div at bounding box center [374, 292] width 195 height 23
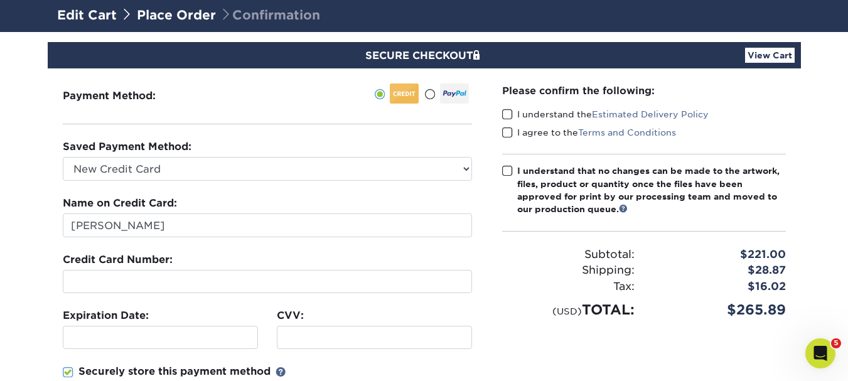
scroll to position [63, 0]
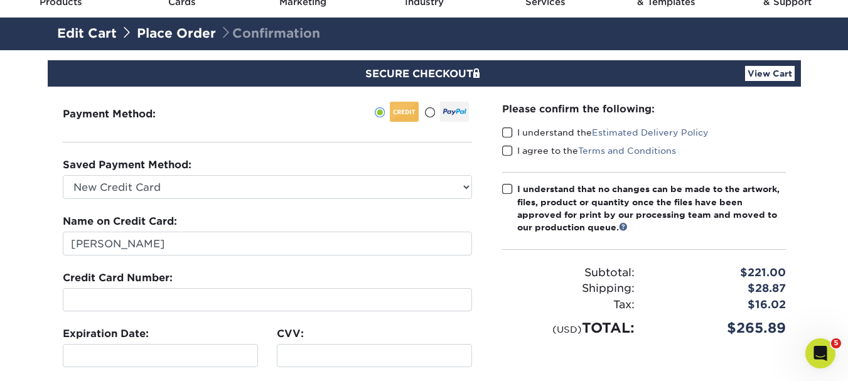
click at [507, 134] on span at bounding box center [507, 133] width 11 height 12
click at [0, 0] on input "I understand the Estimated Delivery Policy" at bounding box center [0, 0] width 0 height 0
click at [508, 153] on span at bounding box center [507, 151] width 11 height 12
click at [0, 0] on input "I agree to the Terms and Conditions" at bounding box center [0, 0] width 0 height 0
click at [512, 196] on label "I understand that no changes can be made to the artwork, files, product or quan…" at bounding box center [644, 208] width 284 height 51
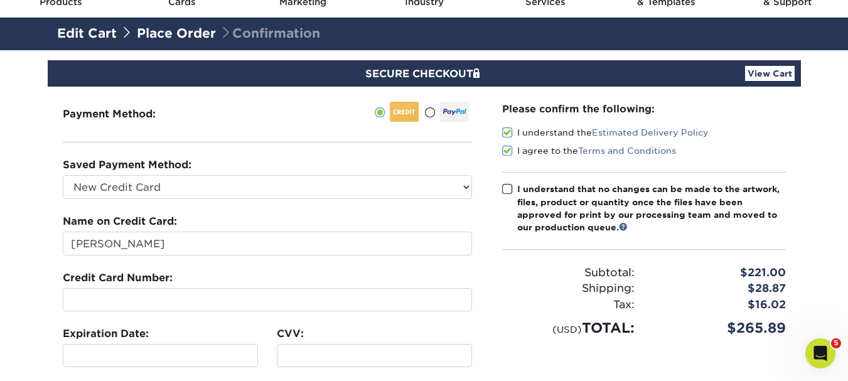
click at [0, 0] on input "I understand that no changes can be made to the artwork, files, product or quan…" at bounding box center [0, 0] width 0 height 0
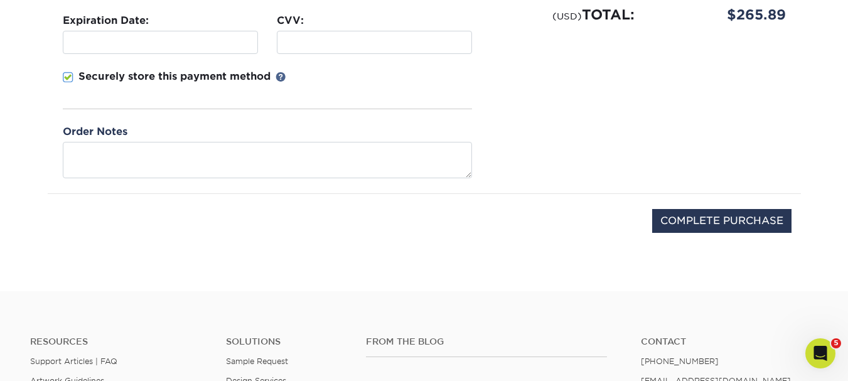
scroll to position [377, 0]
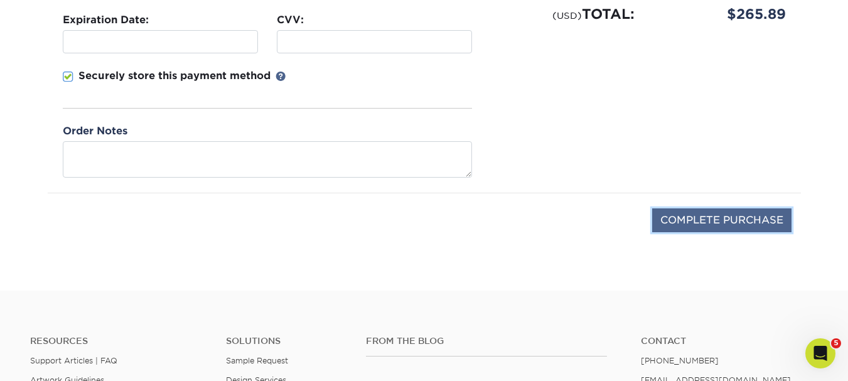
click at [714, 222] on input "COMPLETE PURCHASE" at bounding box center [721, 220] width 139 height 24
type input "PROCESSING, PLEASE WAIT..."
